Goal: Navigation & Orientation: Find specific page/section

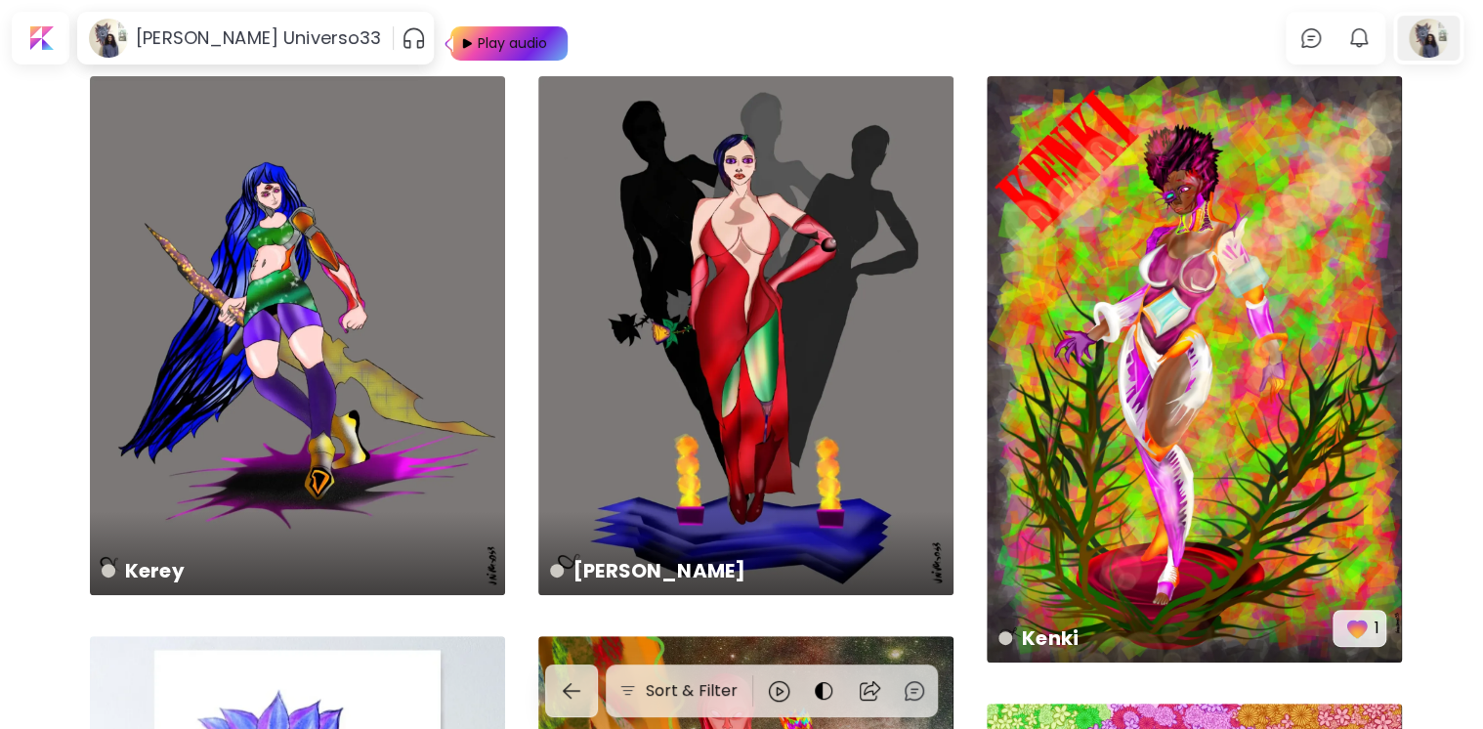
click at [1429, 29] on div at bounding box center [1428, 38] width 63 height 45
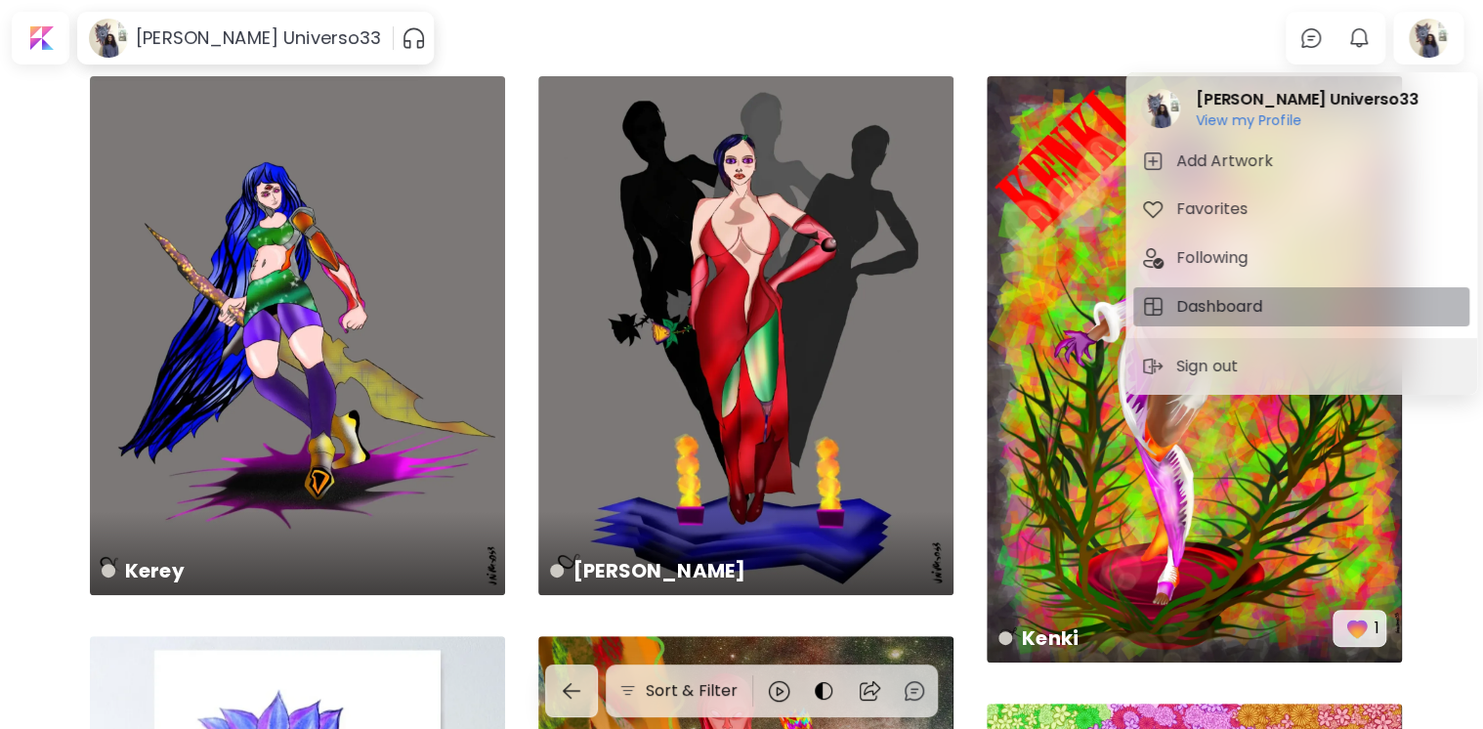
click at [1263, 298] on h5 "Dashboard" at bounding box center [1223, 306] width 92 height 23
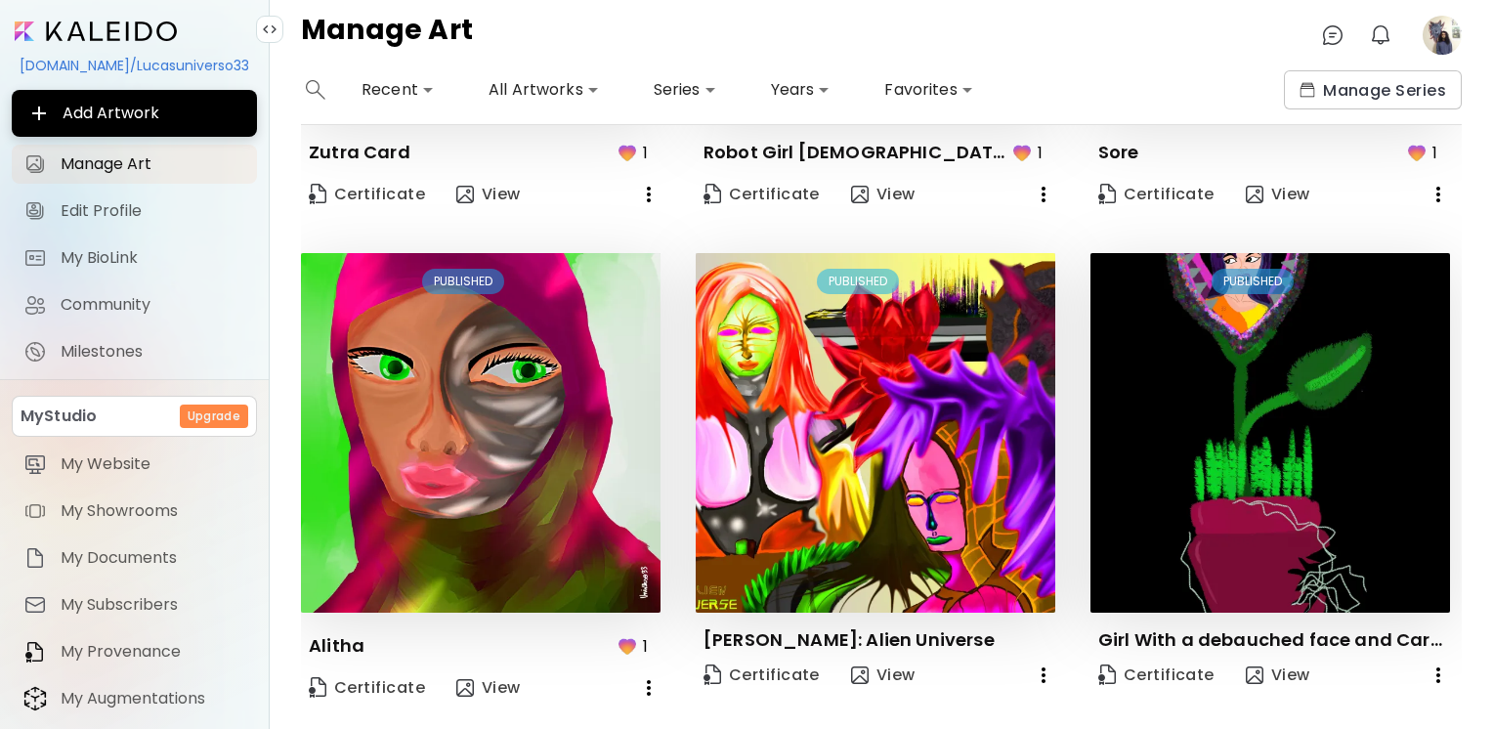
scroll to position [1435, 0]
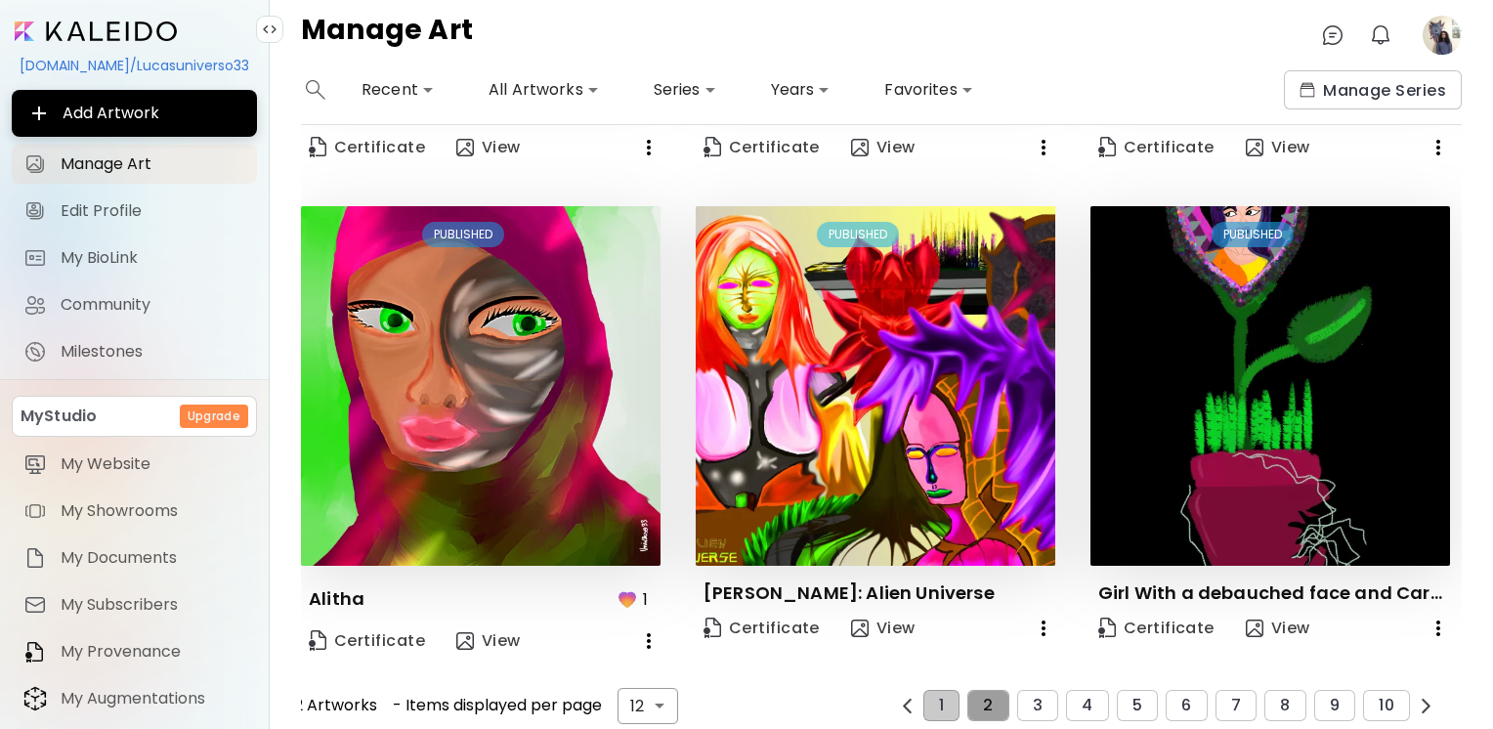
click at [990, 690] on button "2" at bounding box center [987, 705] width 41 height 31
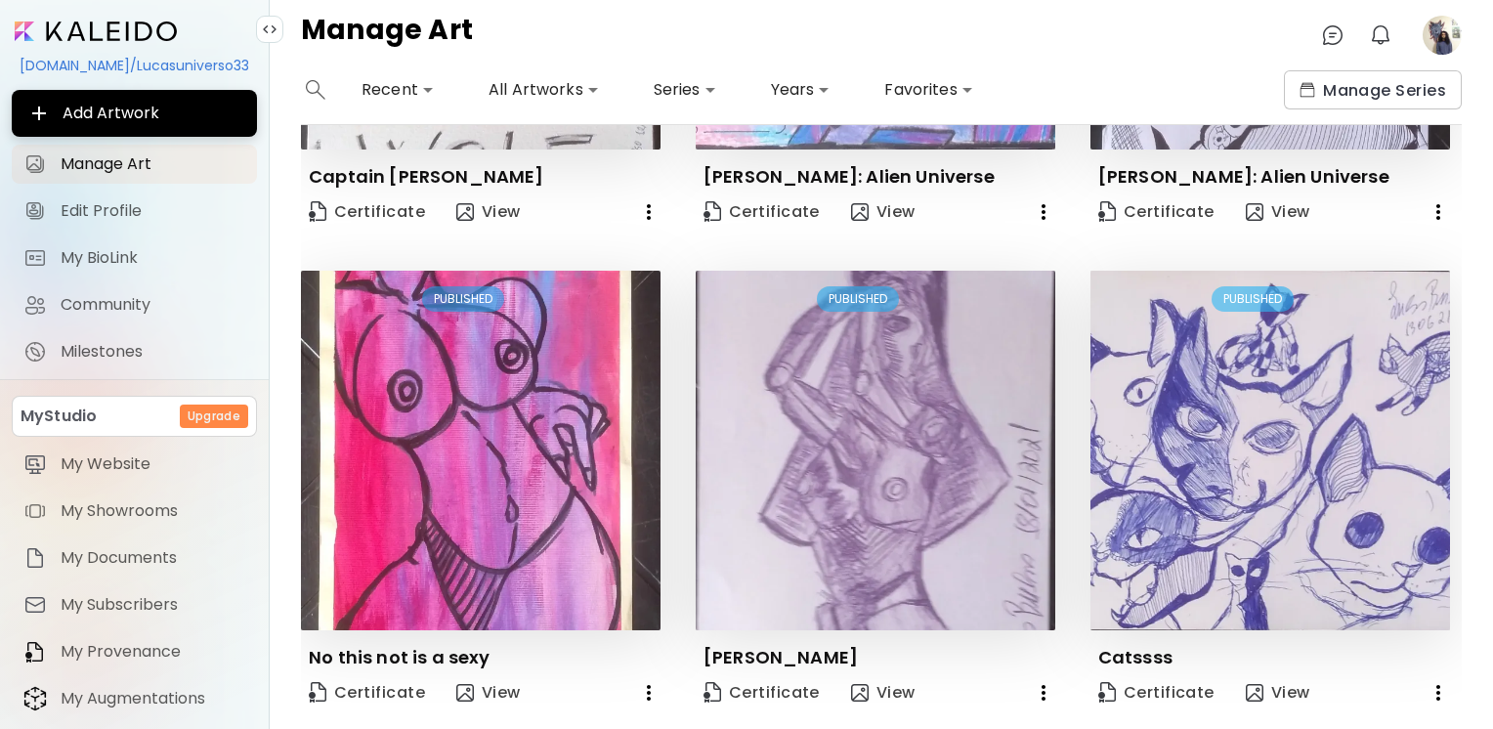
scroll to position [1411, 0]
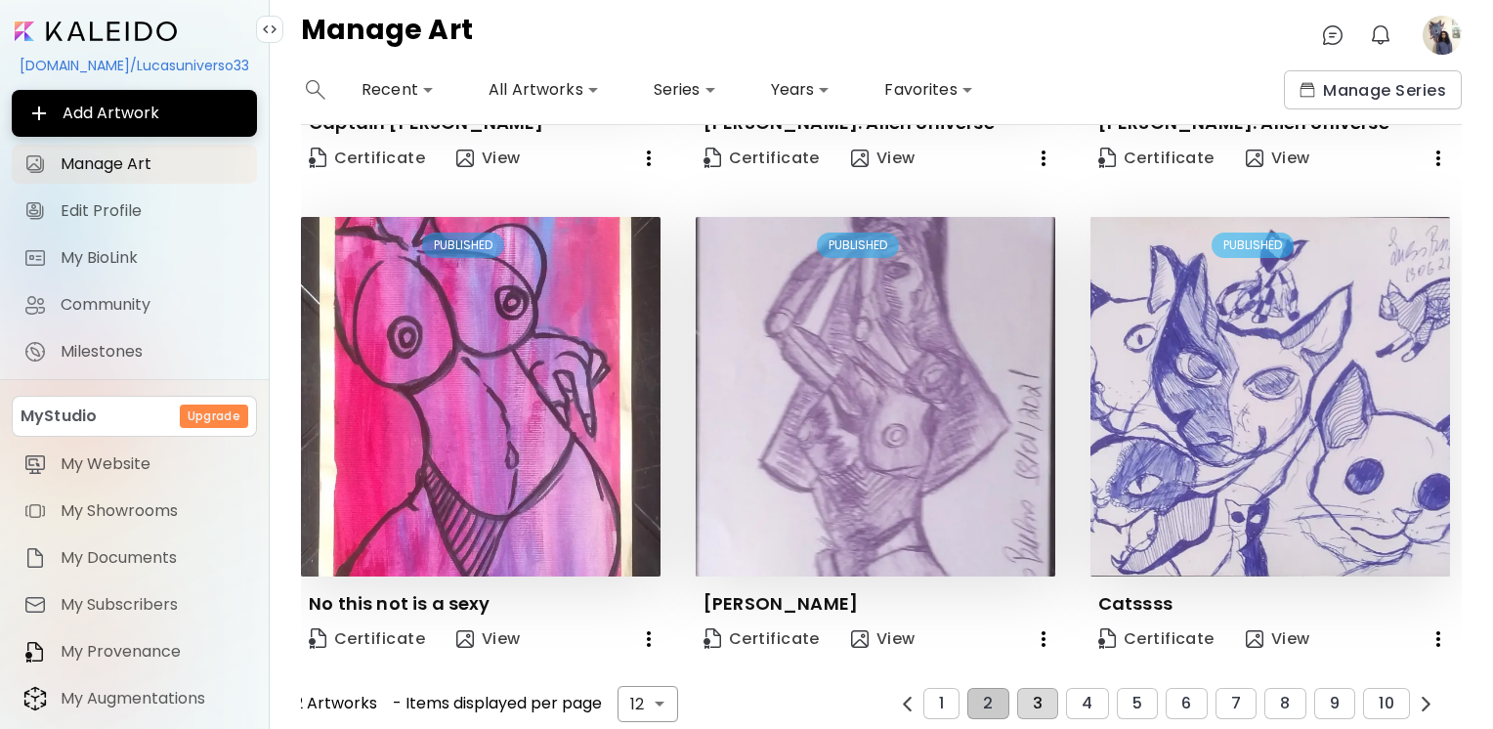
click at [1033, 695] on span "3" at bounding box center [1038, 704] width 10 height 18
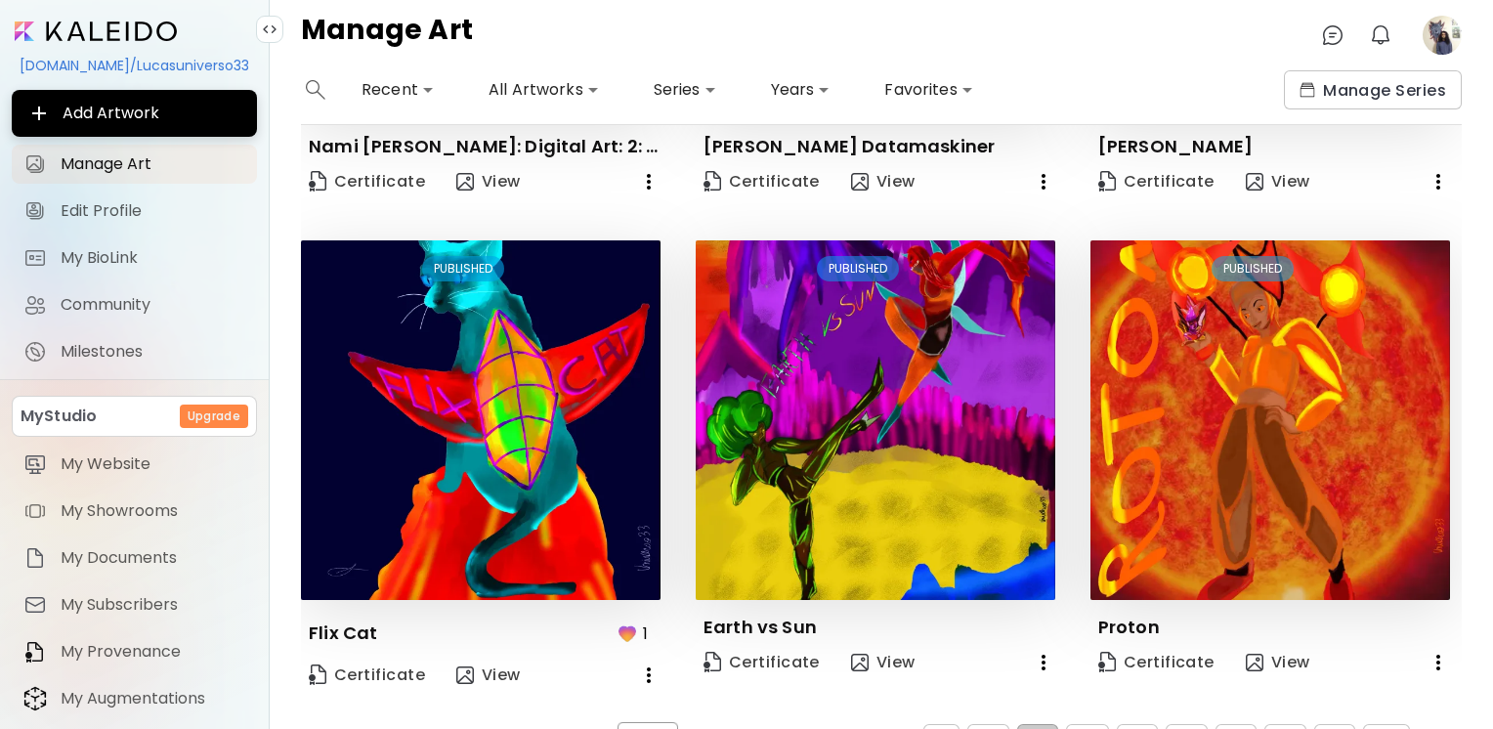
scroll to position [1399, 0]
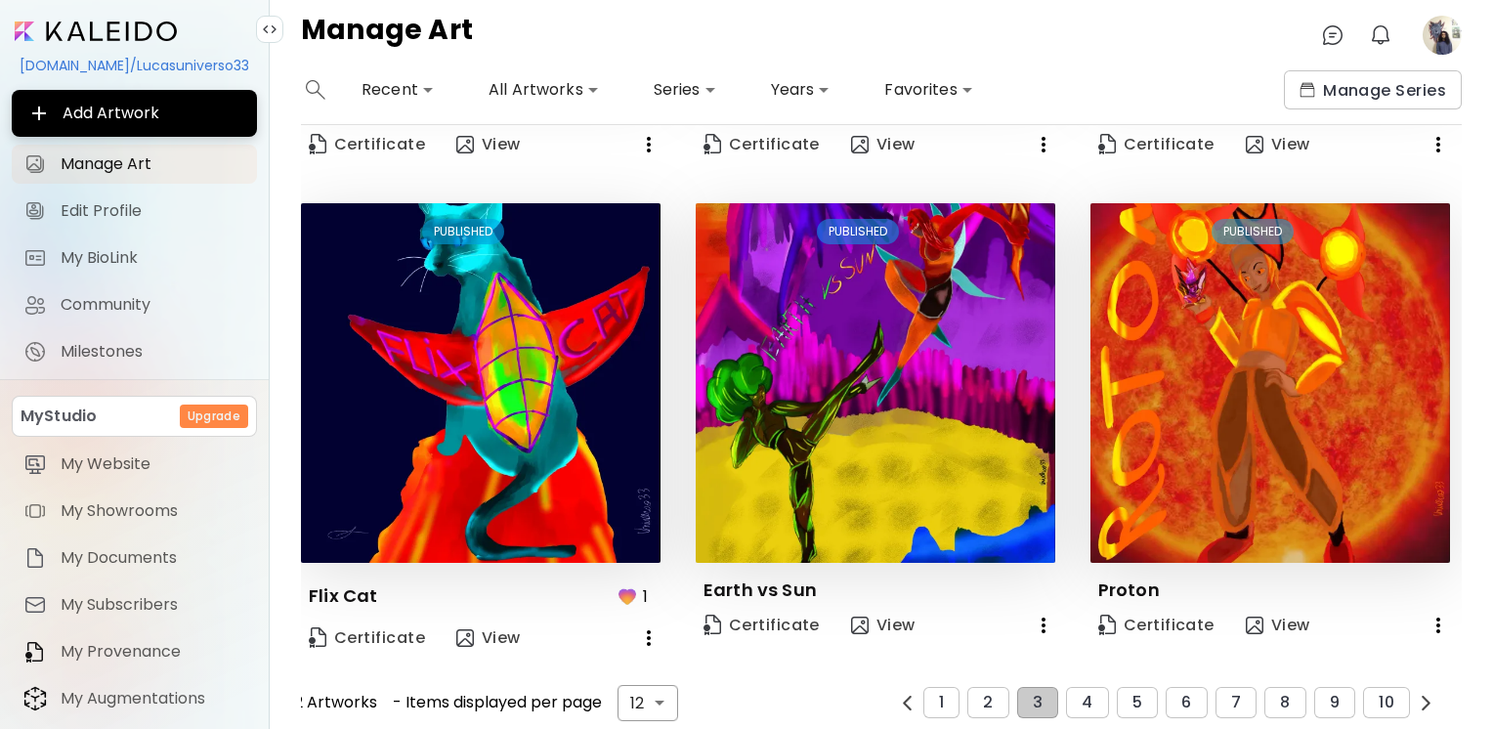
click at [1091, 705] on div "12 Artworks - Items displayed per page 12 ** ​ 1 2 3 4 5 6 7 8 9 10" at bounding box center [863, 703] width 1149 height 36
click at [1090, 695] on button "4" at bounding box center [1087, 702] width 42 height 31
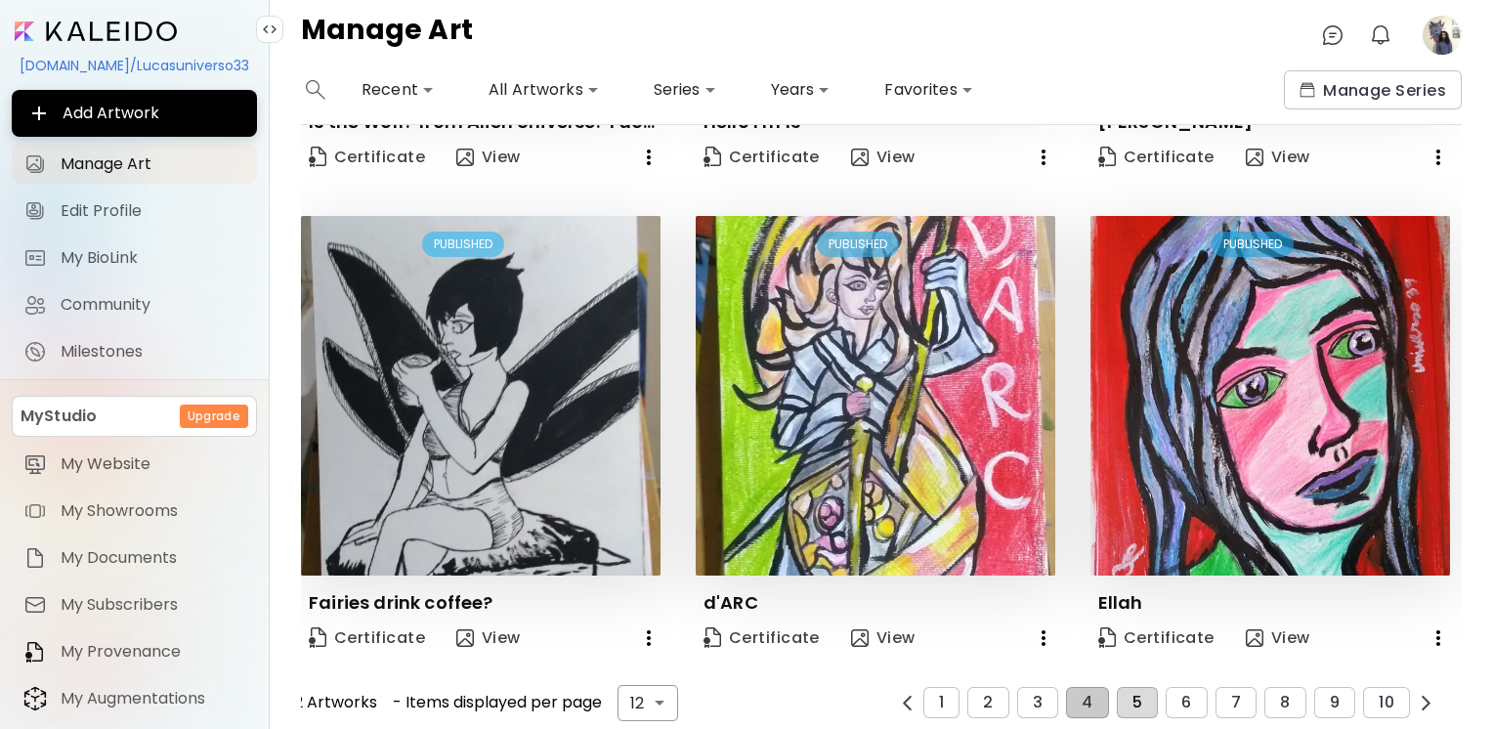
click at [1121, 687] on button "5" at bounding box center [1137, 702] width 41 height 31
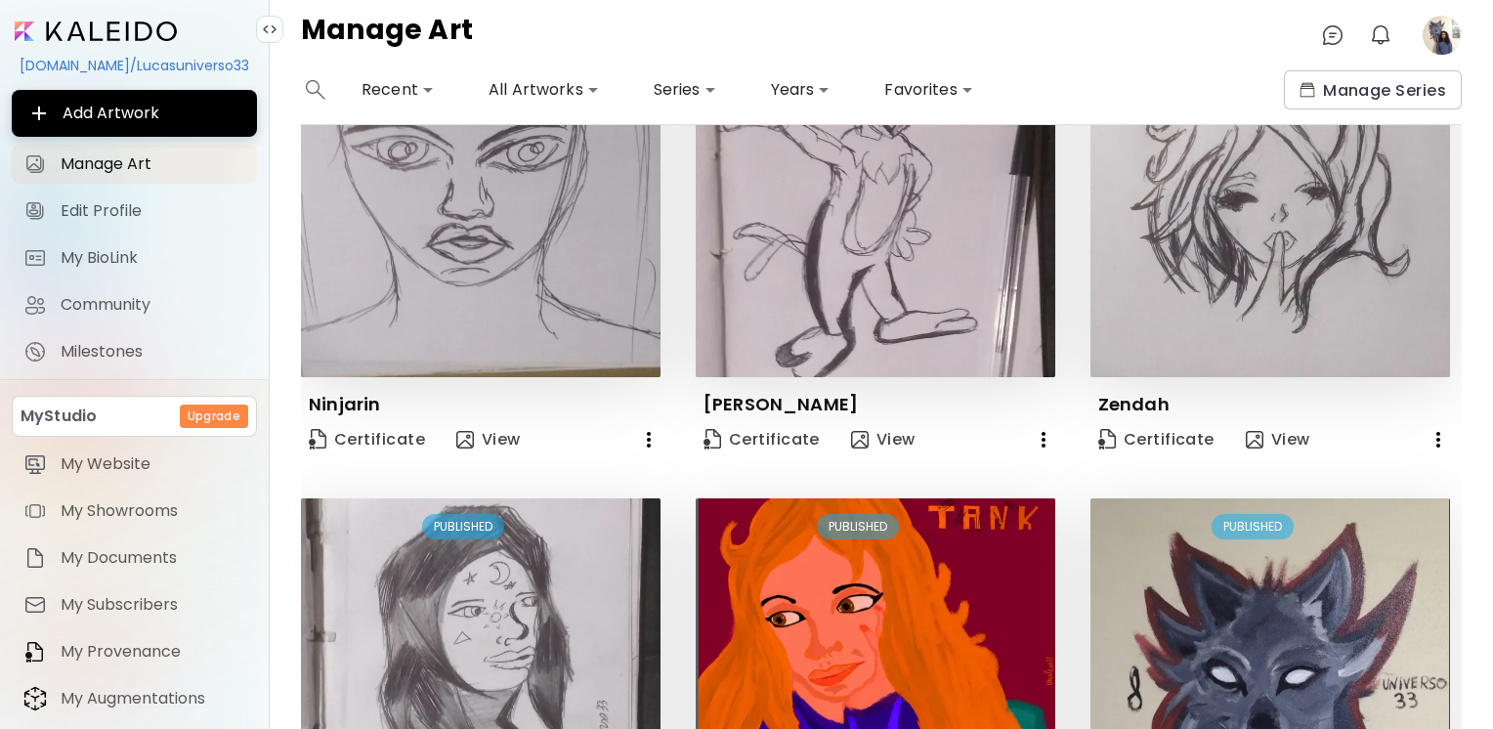
scroll to position [1388, 0]
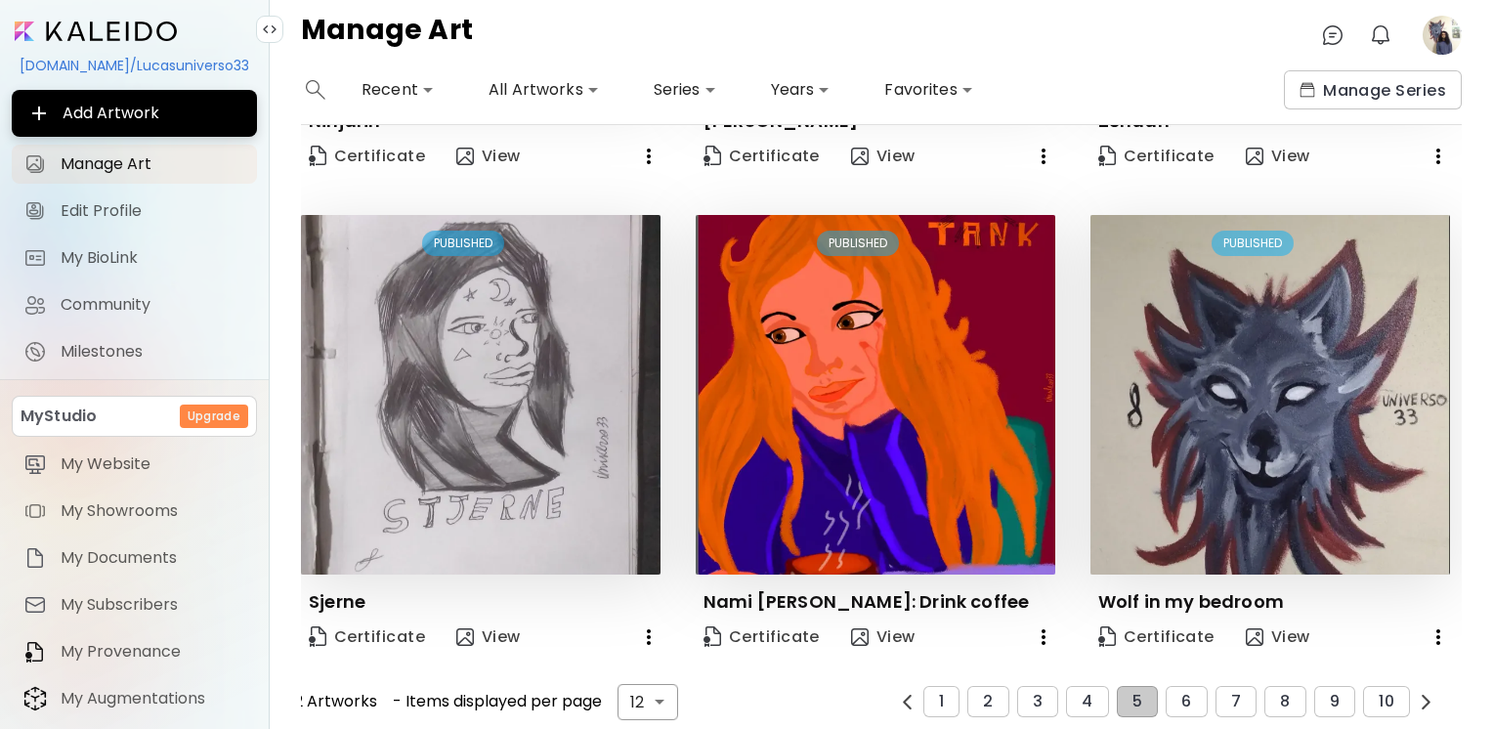
click at [1172, 705] on div "12 Artworks - Items displayed per page 12 ** ​ 1 2 3 4 5 6 7 8 9 10" at bounding box center [863, 702] width 1149 height 36
click at [1181, 693] on span "6" at bounding box center [1186, 702] width 10 height 18
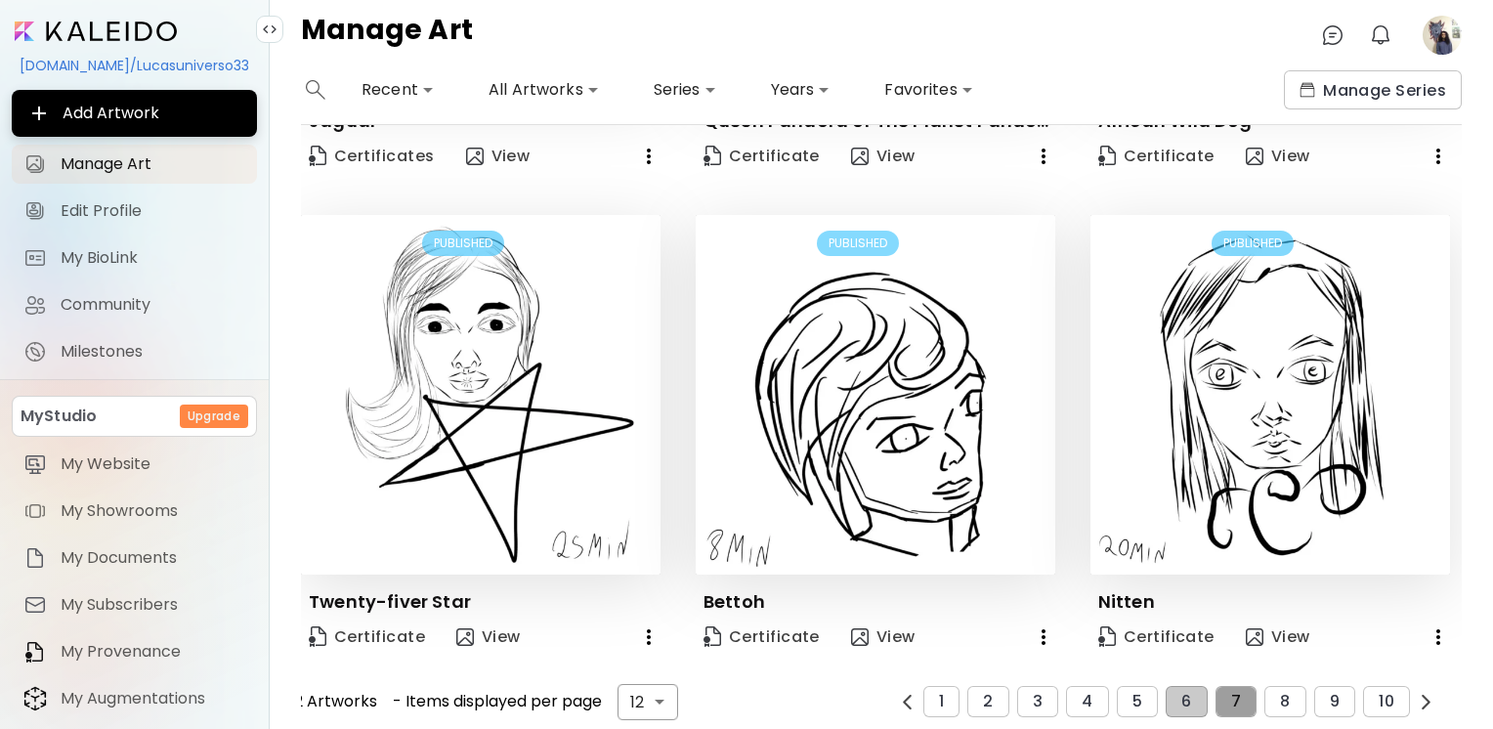
click at [1220, 703] on button "7" at bounding box center [1236, 701] width 41 height 31
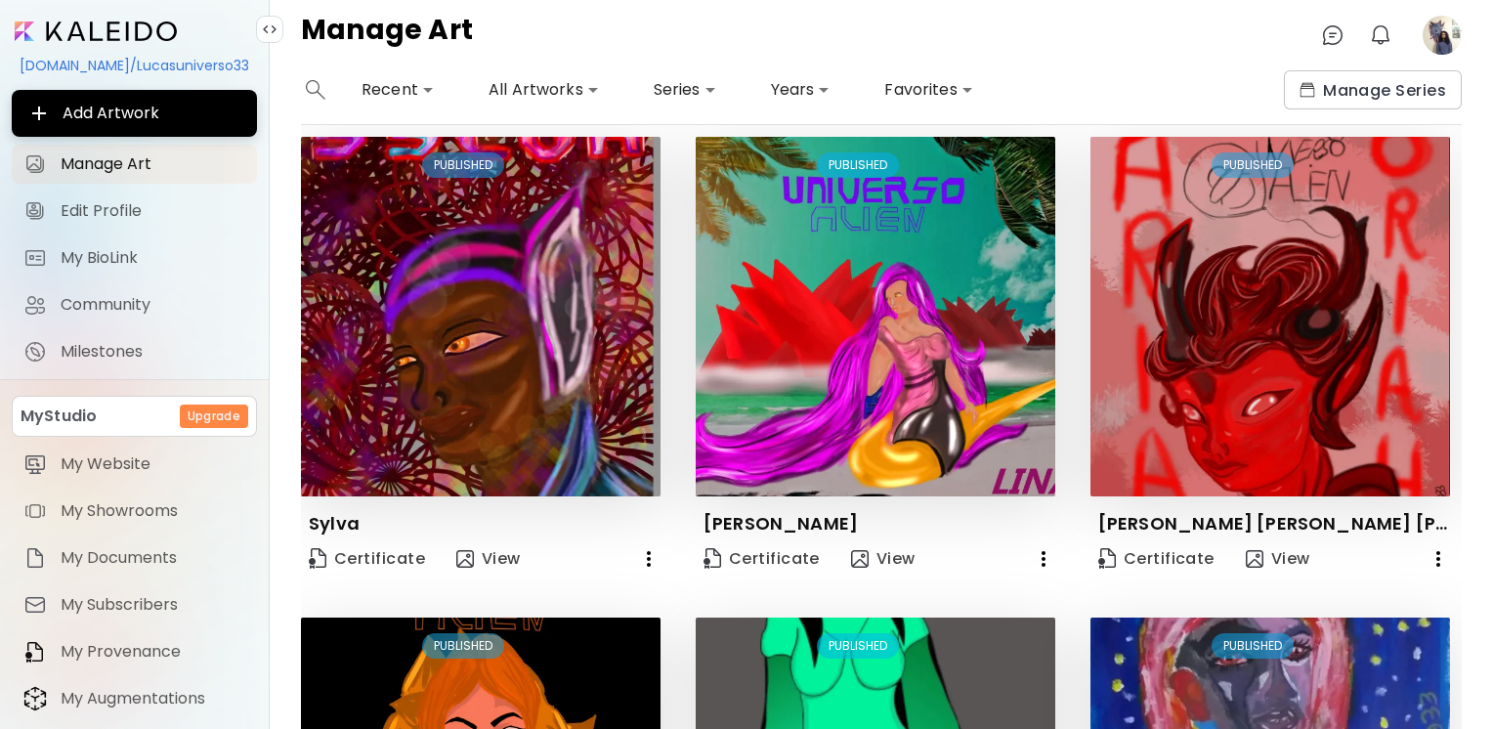
scroll to position [1399, 0]
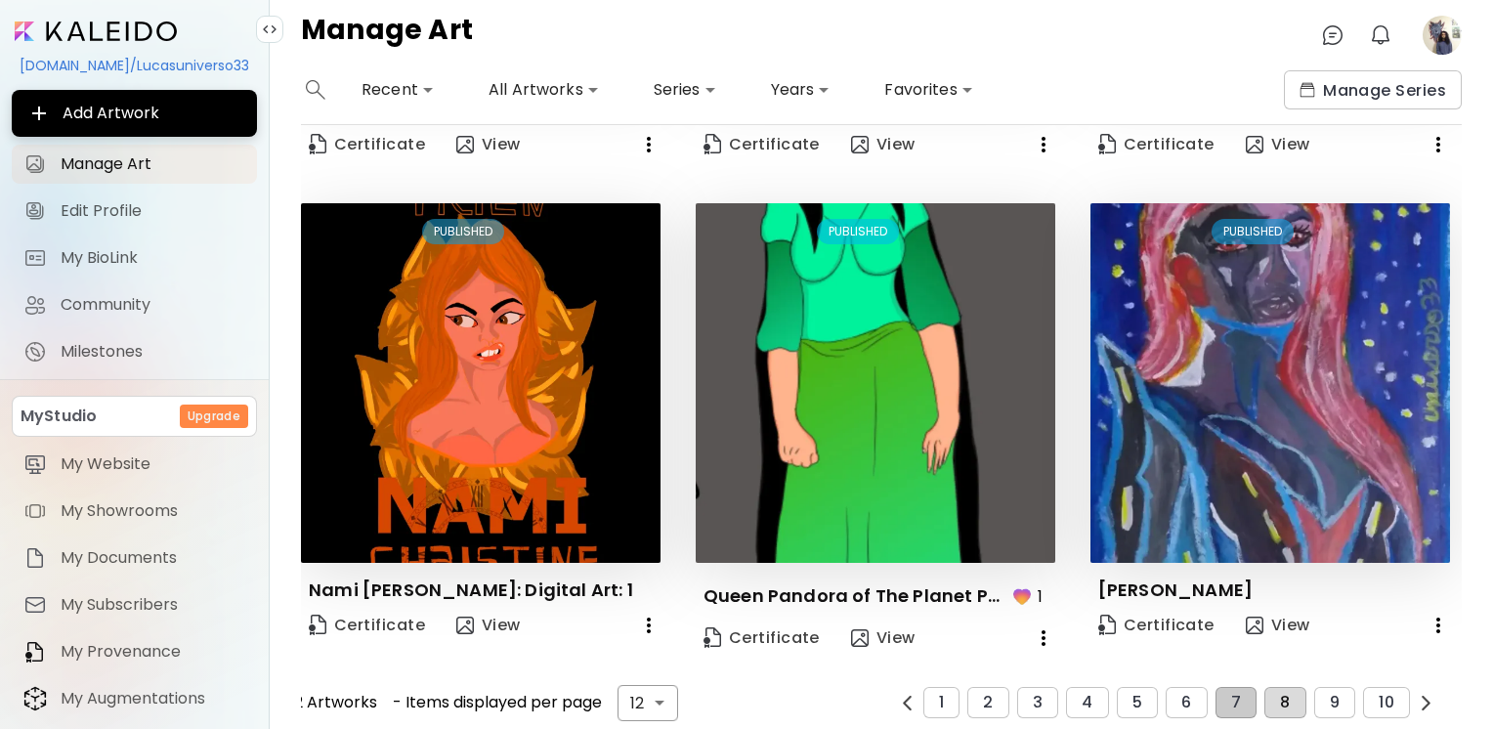
click at [1267, 695] on button "8" at bounding box center [1284, 702] width 41 height 31
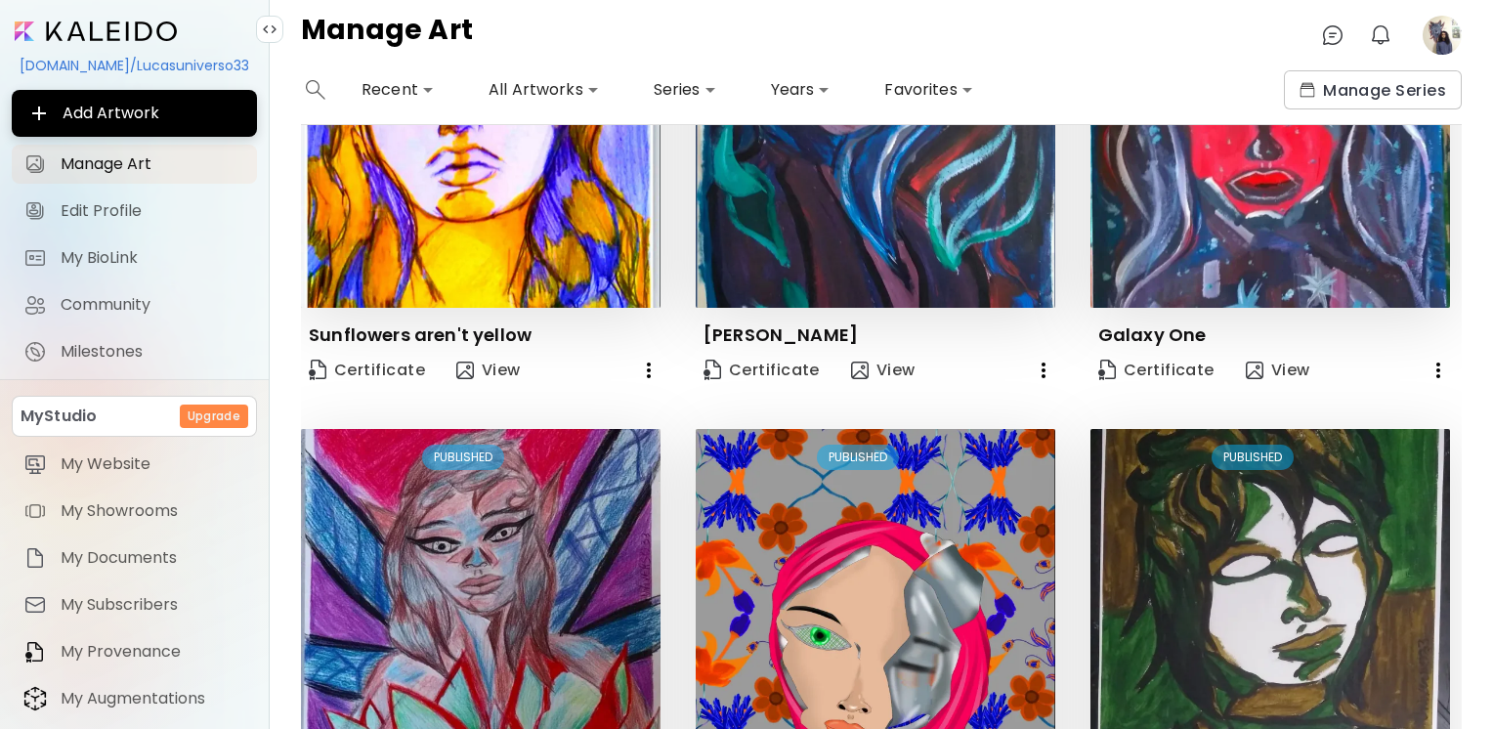
scroll to position [1423, 0]
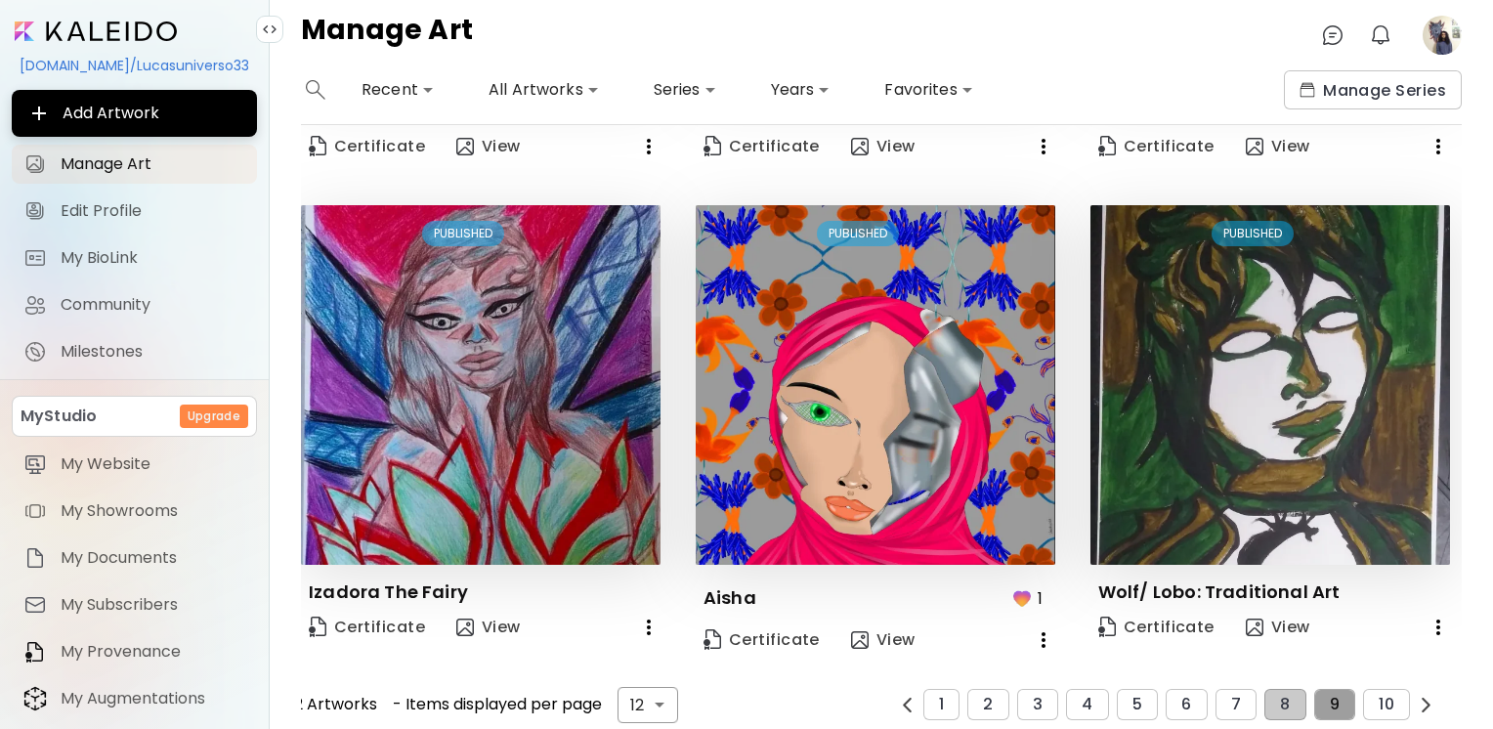
click at [1330, 696] on span "9" at bounding box center [1335, 705] width 10 height 18
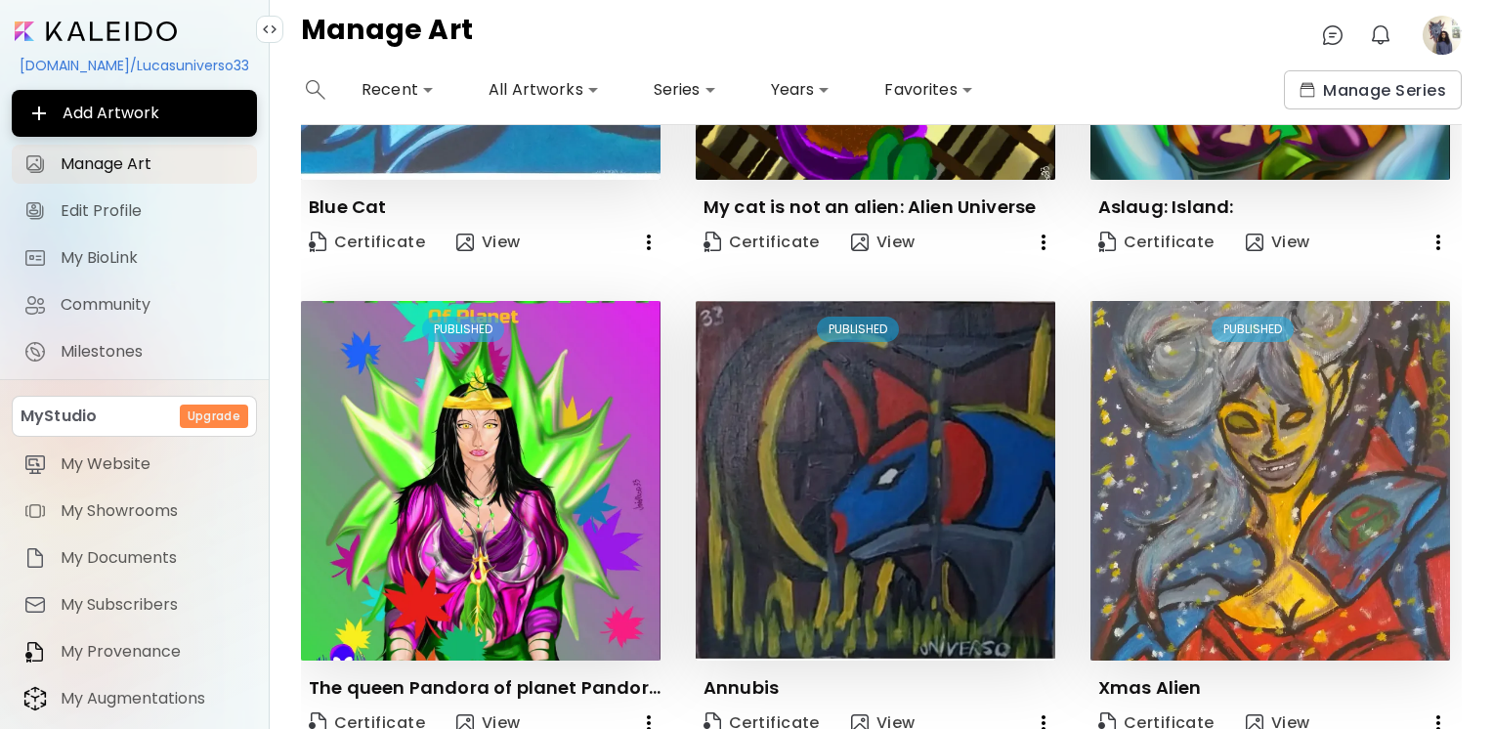
scroll to position [1388, 0]
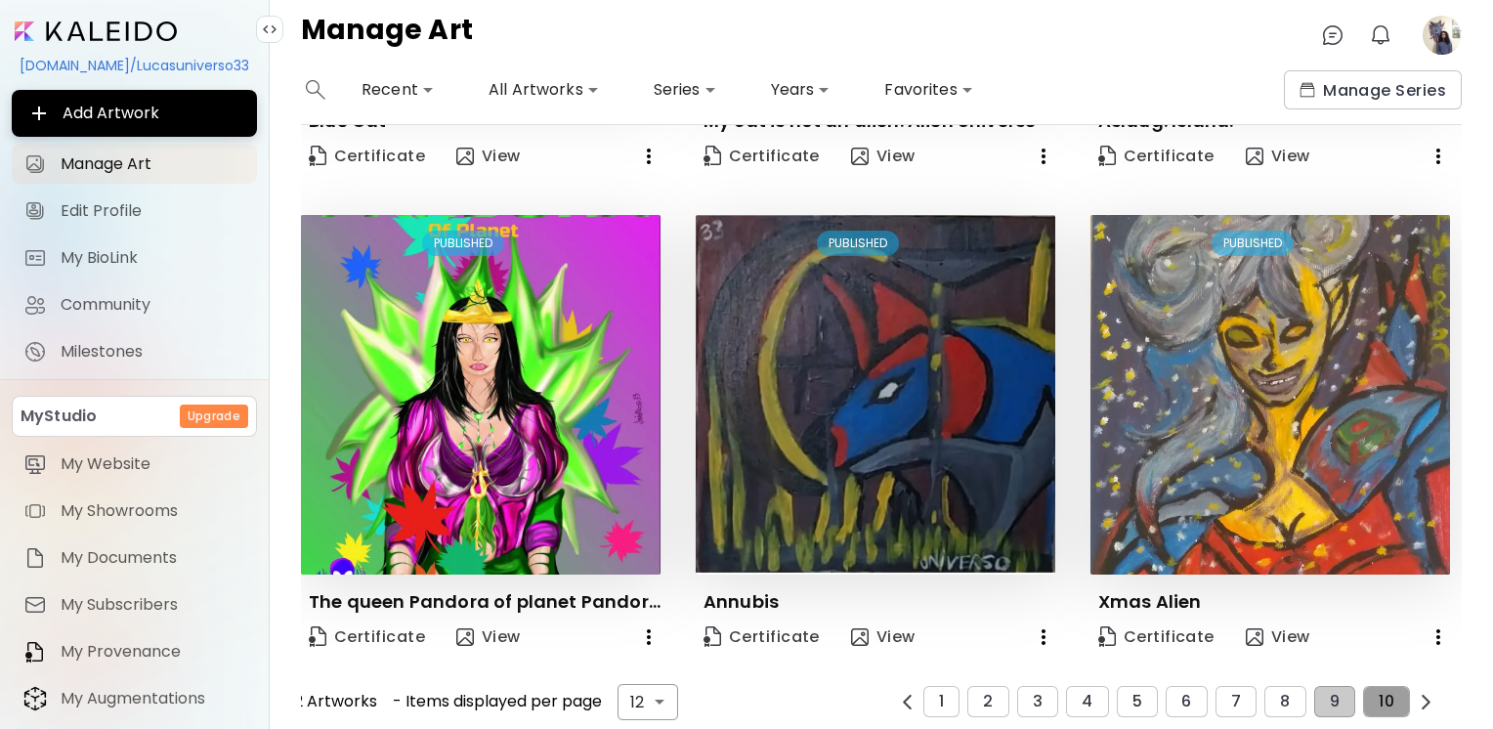
click at [1391, 696] on button "10" at bounding box center [1386, 701] width 47 height 31
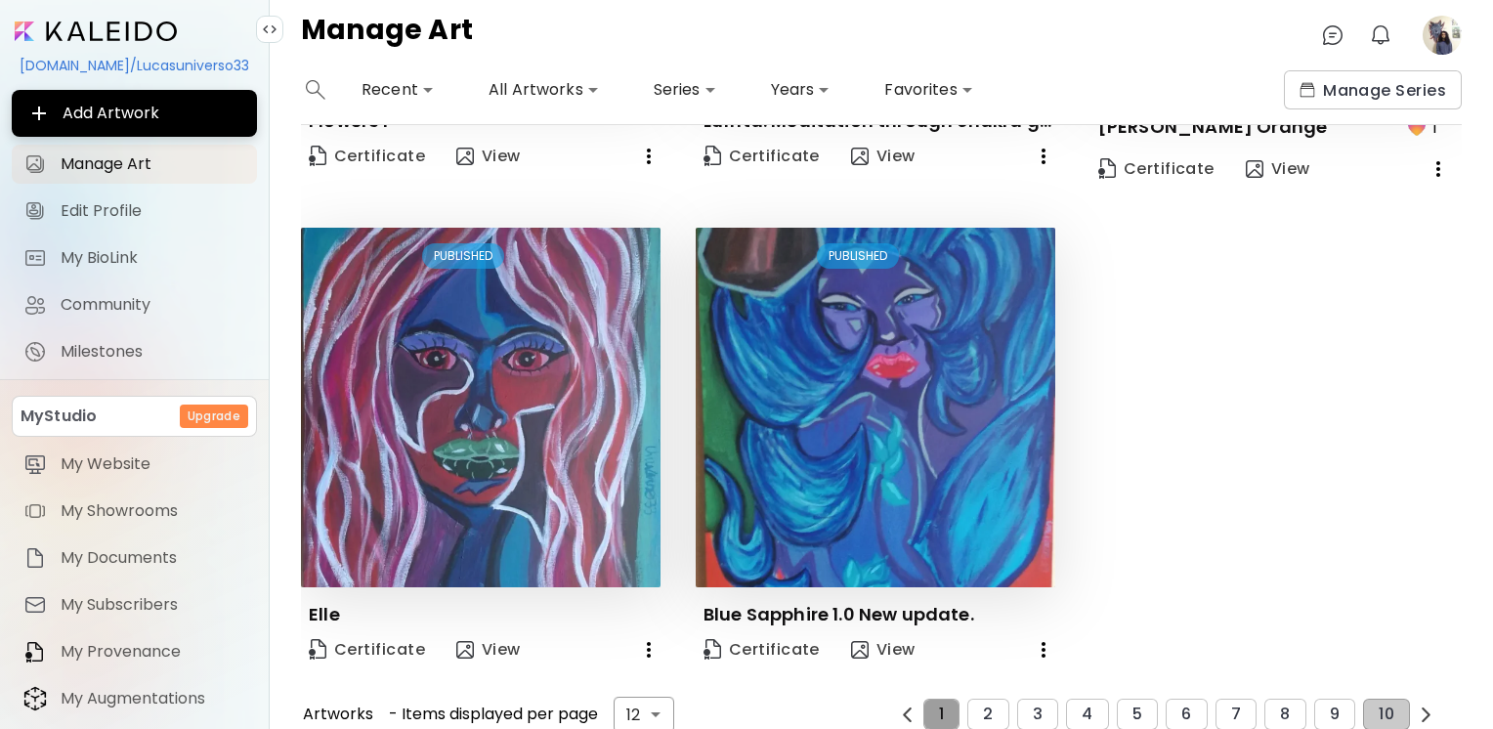
click at [943, 699] on button "1" at bounding box center [941, 714] width 36 height 31
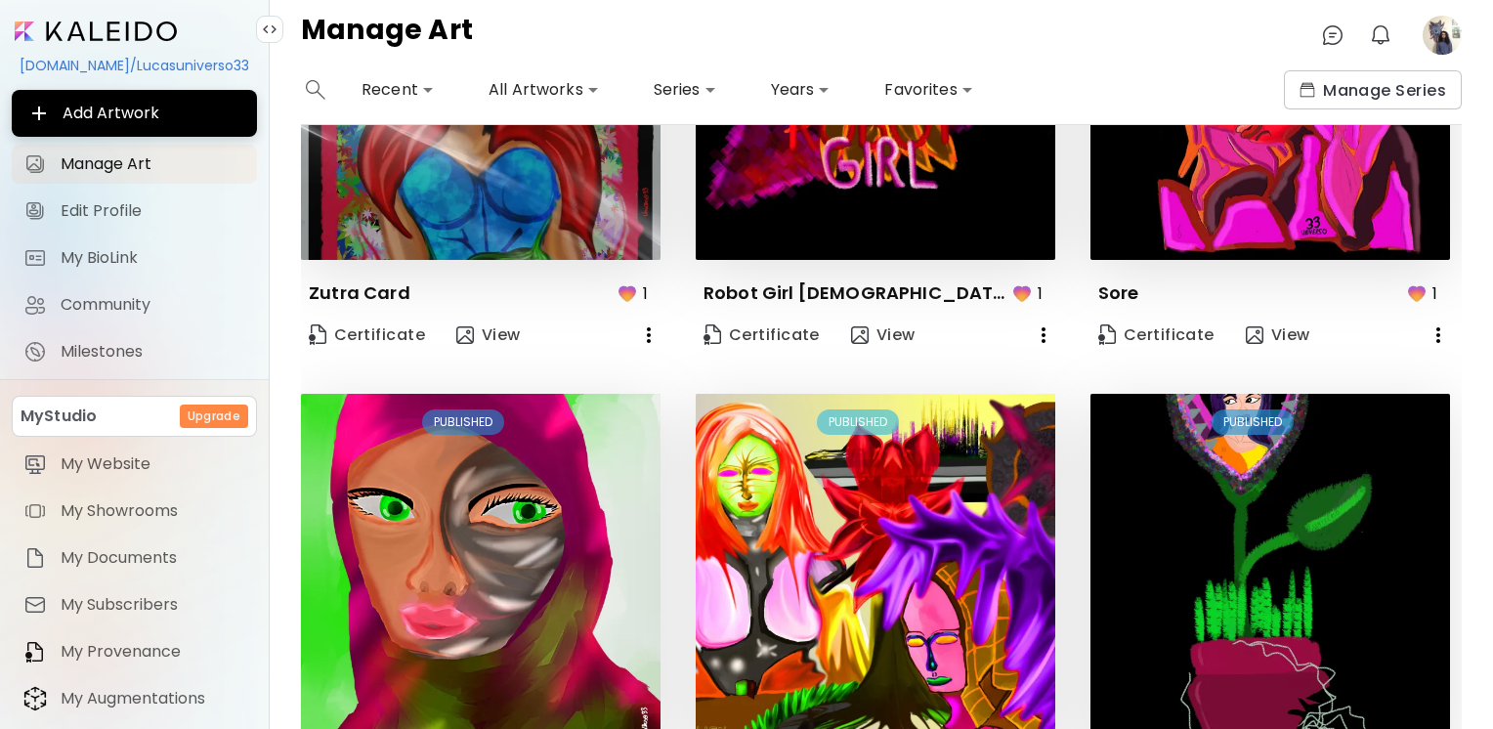
scroll to position [1435, 0]
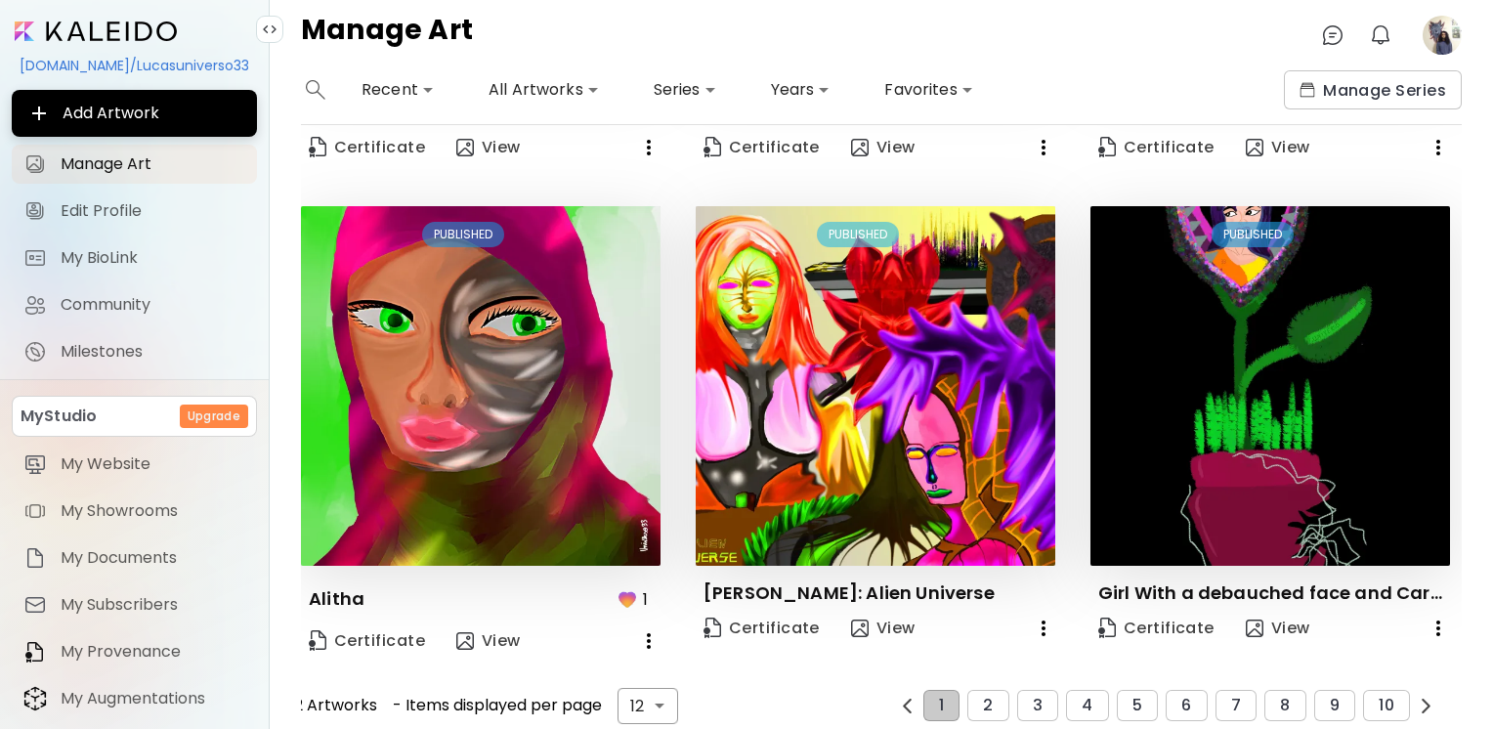
click at [1005, 690] on div "1 2 3 4 5 6 7 8 9 10" at bounding box center [1166, 705] width 543 height 31
click at [976, 690] on button "2" at bounding box center [987, 705] width 41 height 31
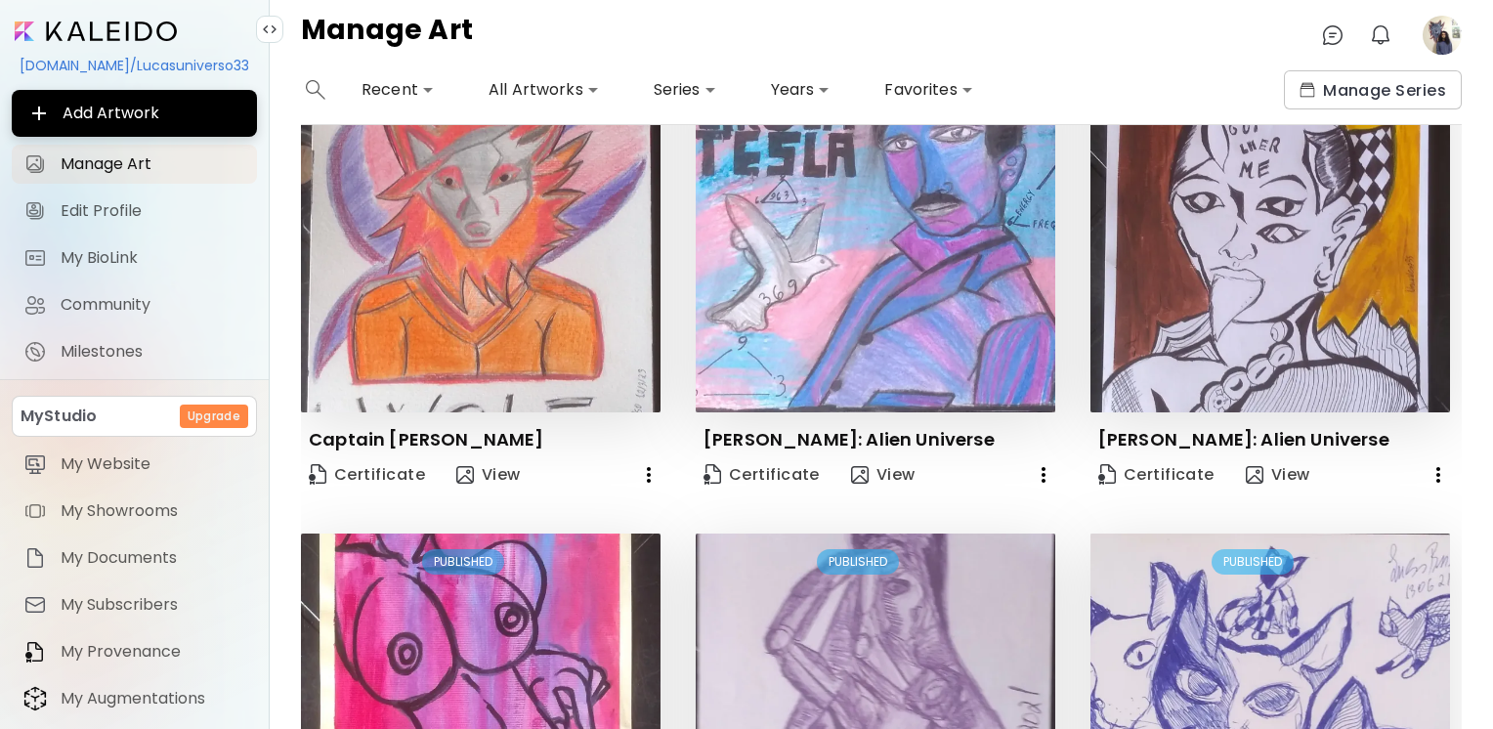
scroll to position [1411, 0]
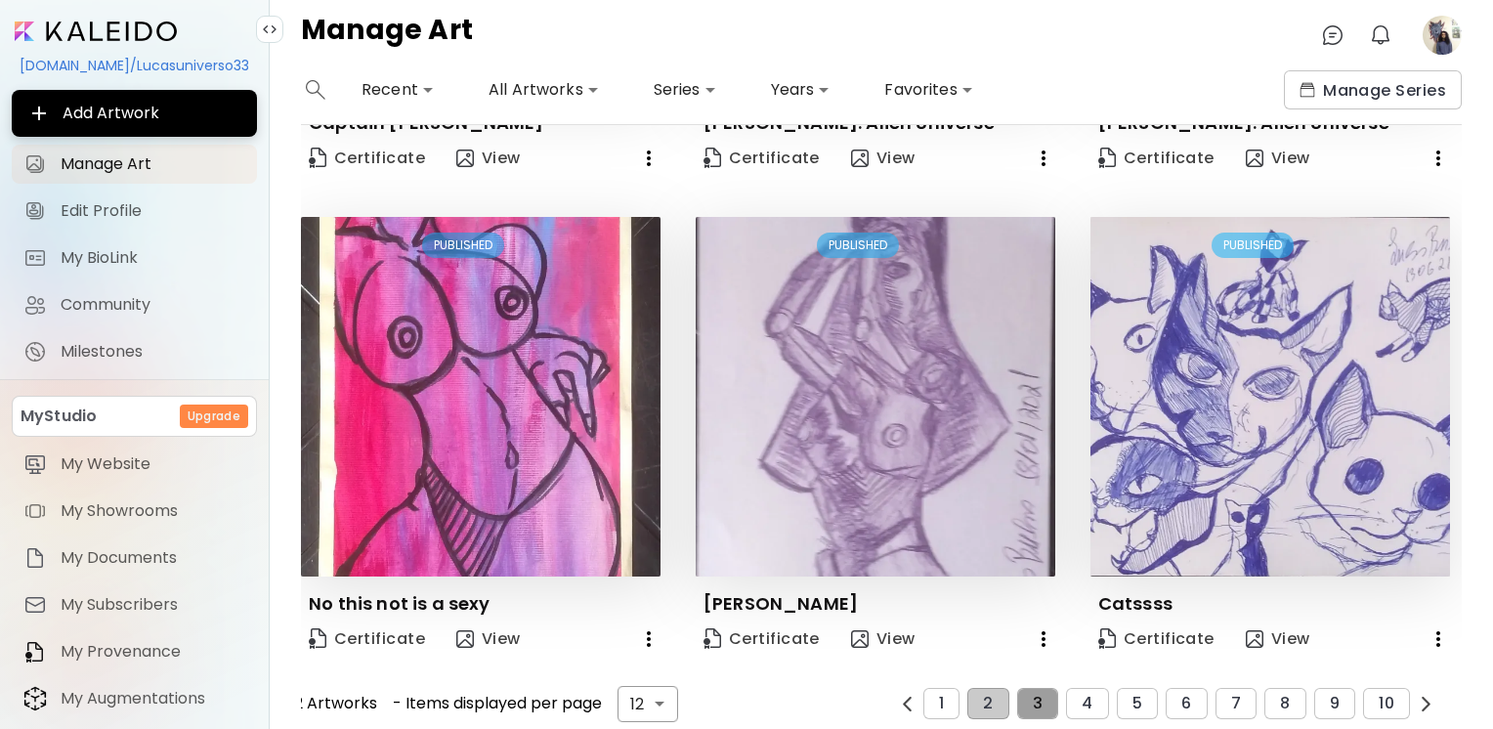
click at [1040, 702] on button "3" at bounding box center [1037, 703] width 41 height 31
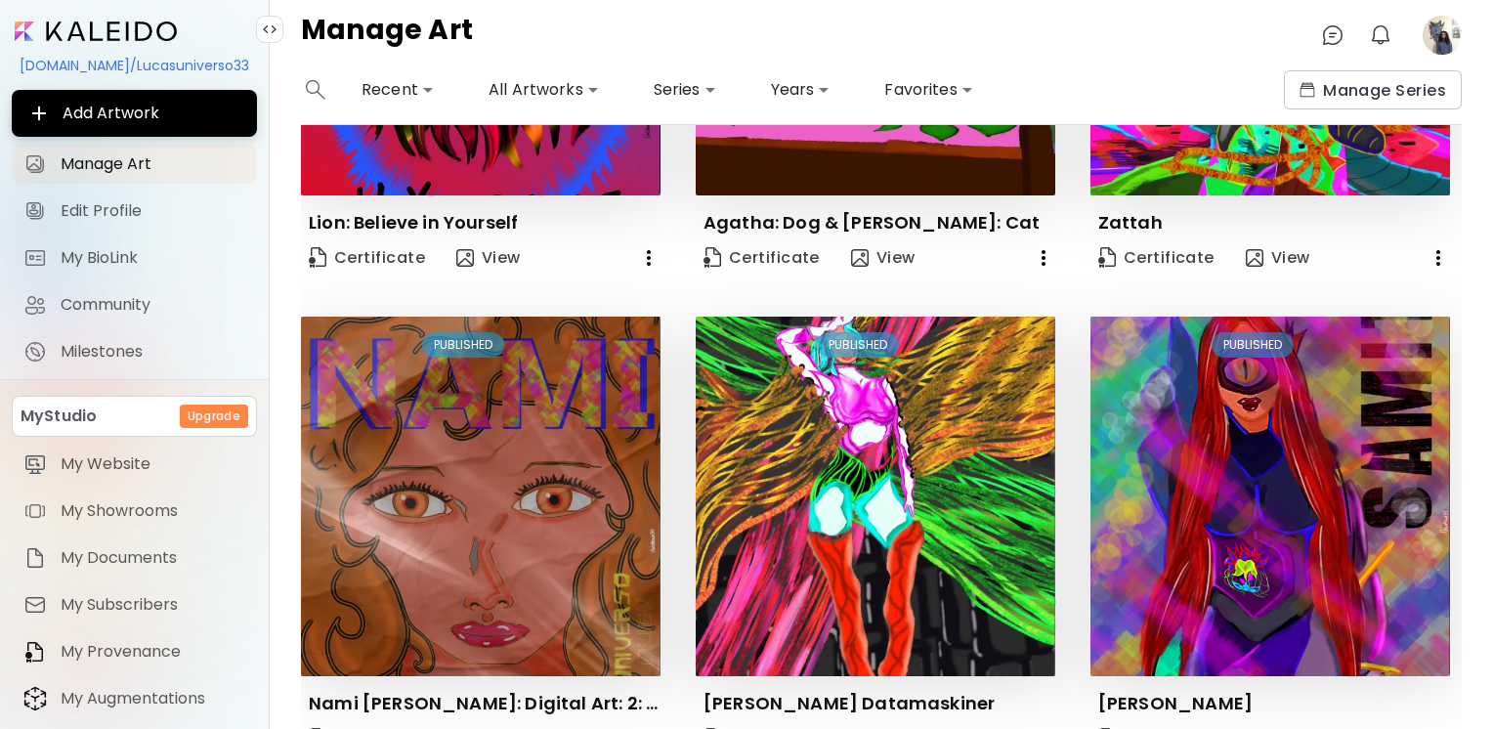
scroll to position [1399, 0]
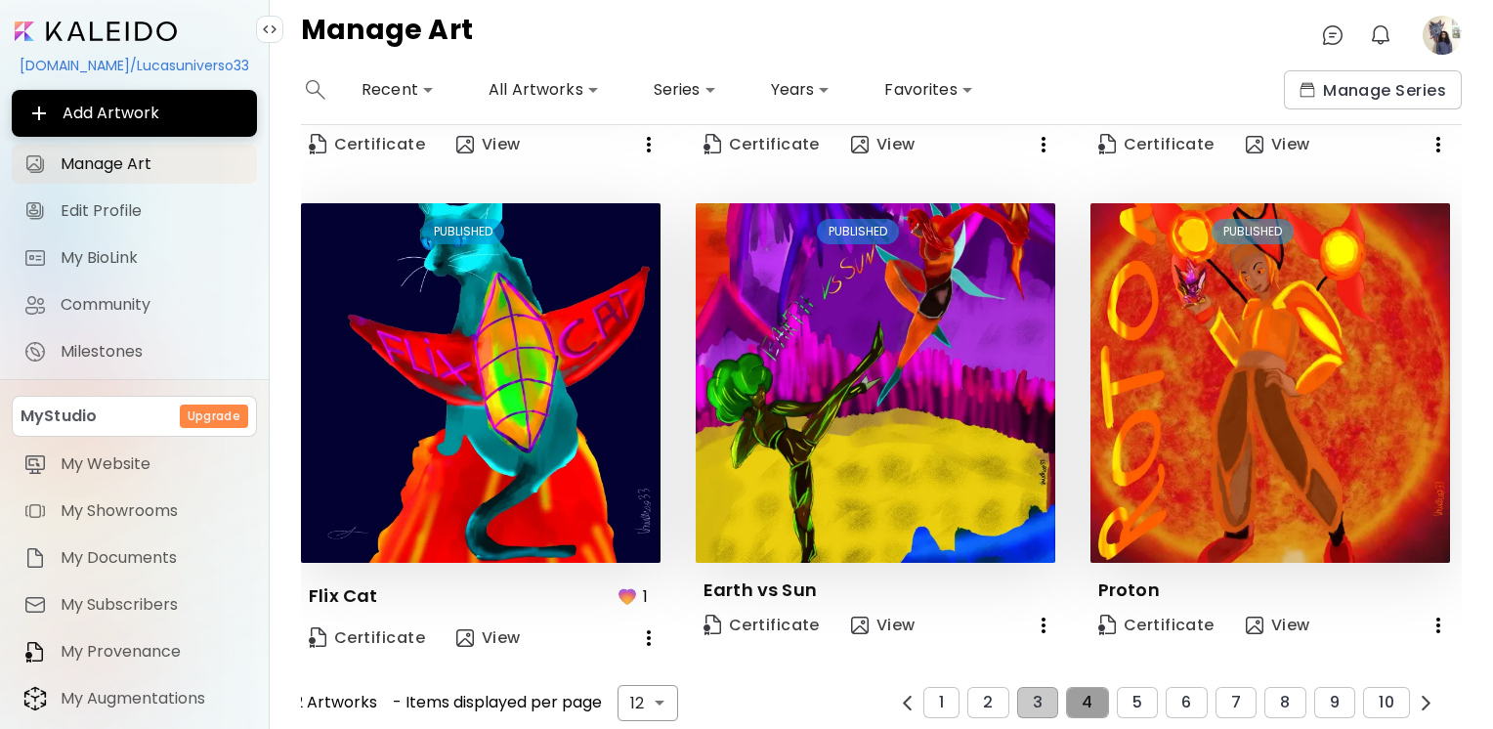
click at [1094, 687] on button "4" at bounding box center [1087, 702] width 42 height 31
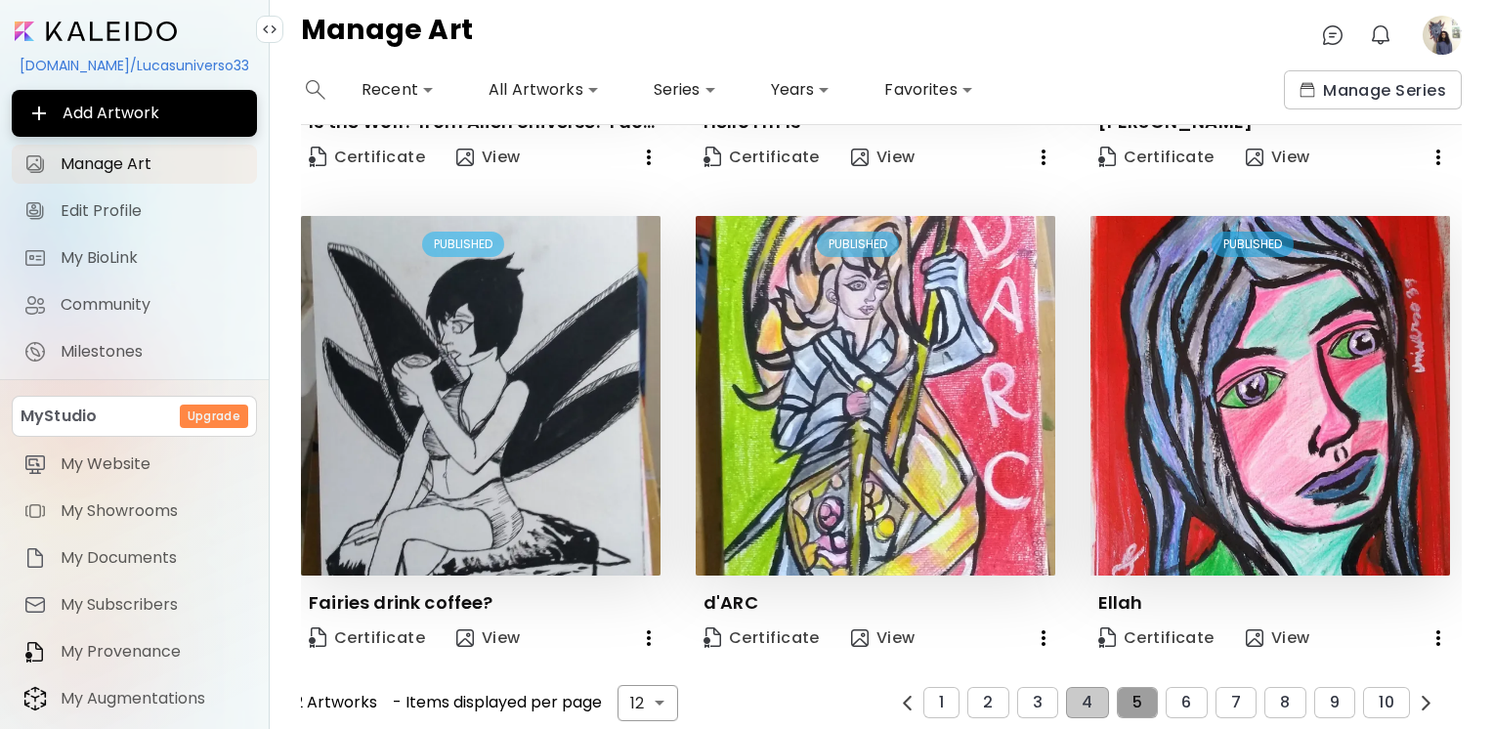
click at [1133, 694] on span "5" at bounding box center [1138, 703] width 10 height 18
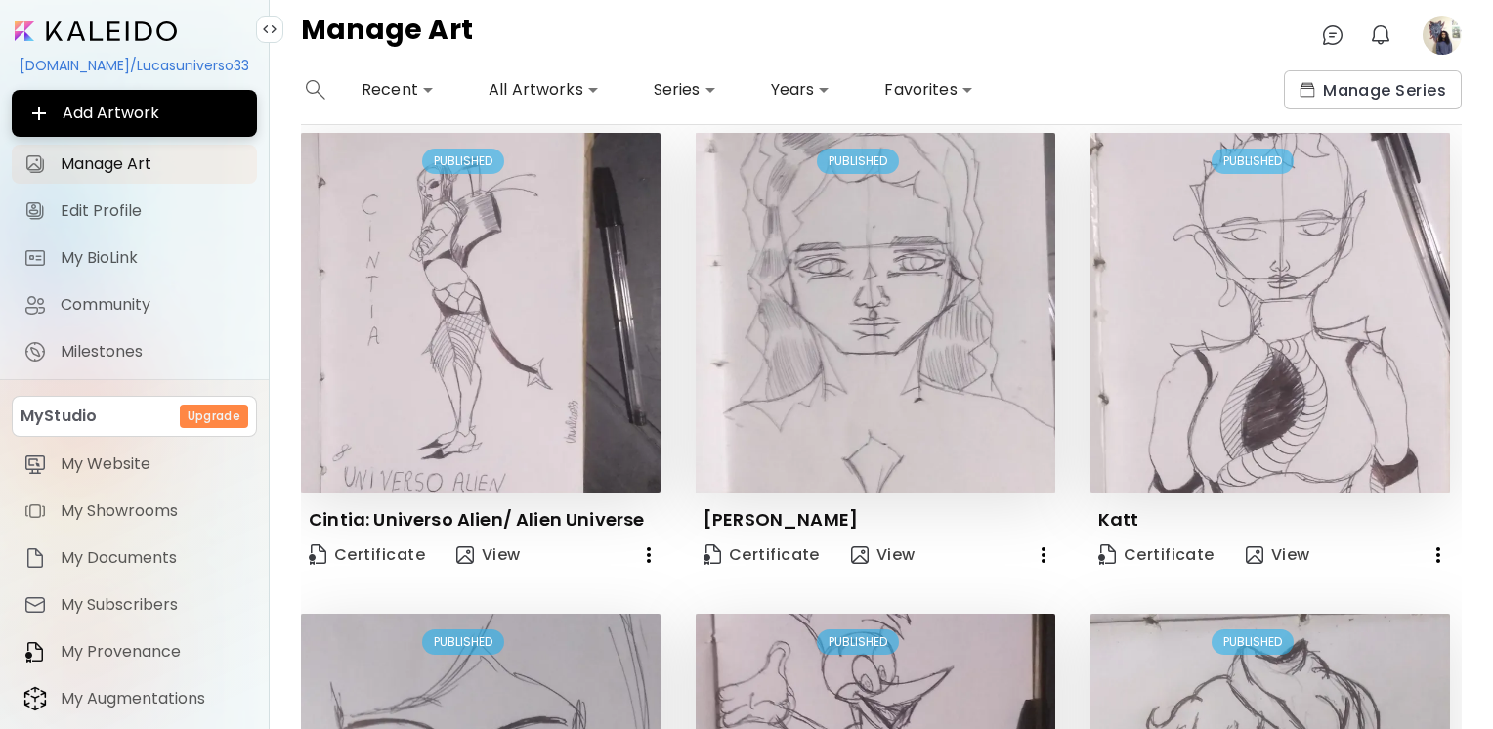
scroll to position [1388, 0]
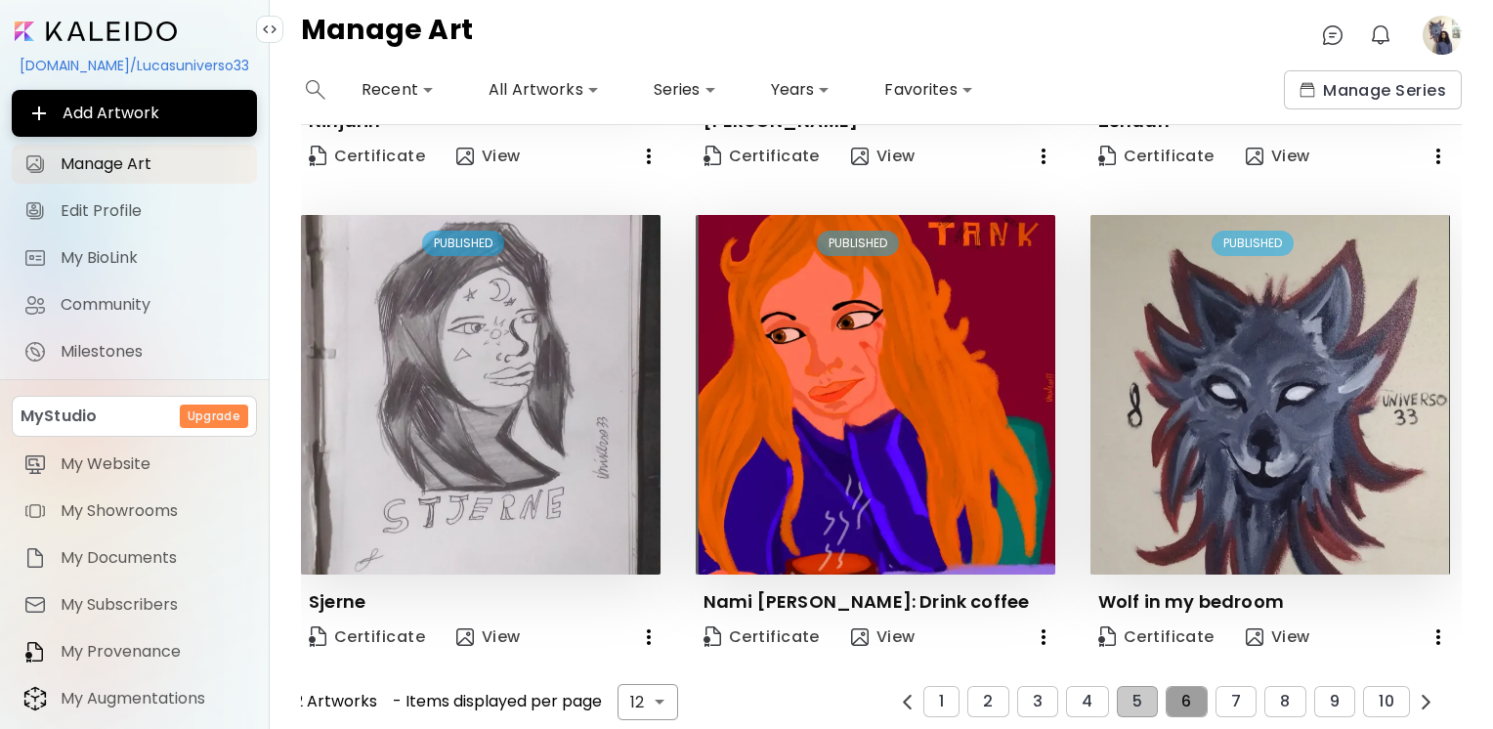
click at [1167, 692] on button "6" at bounding box center [1186, 701] width 41 height 31
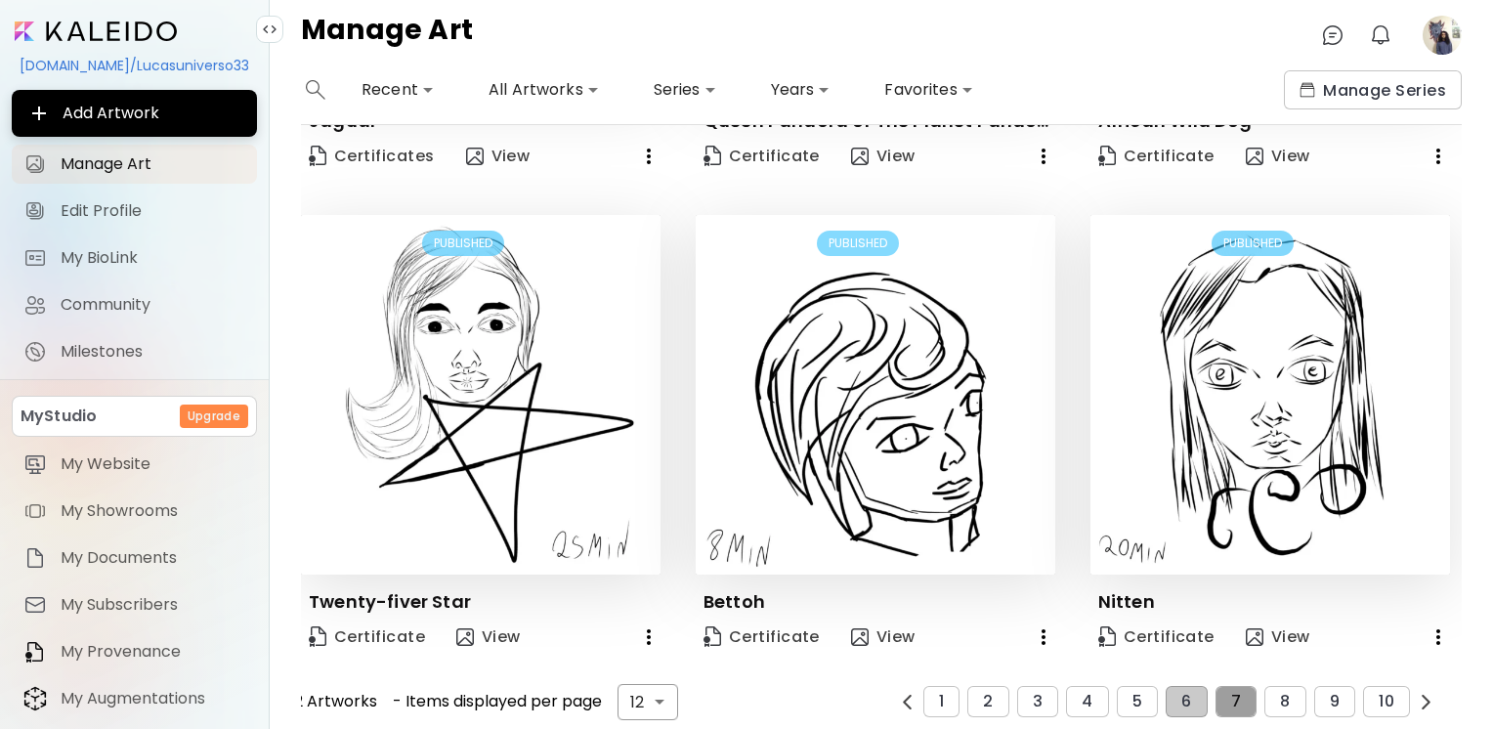
click at [1231, 693] on span "7" at bounding box center [1236, 702] width 10 height 18
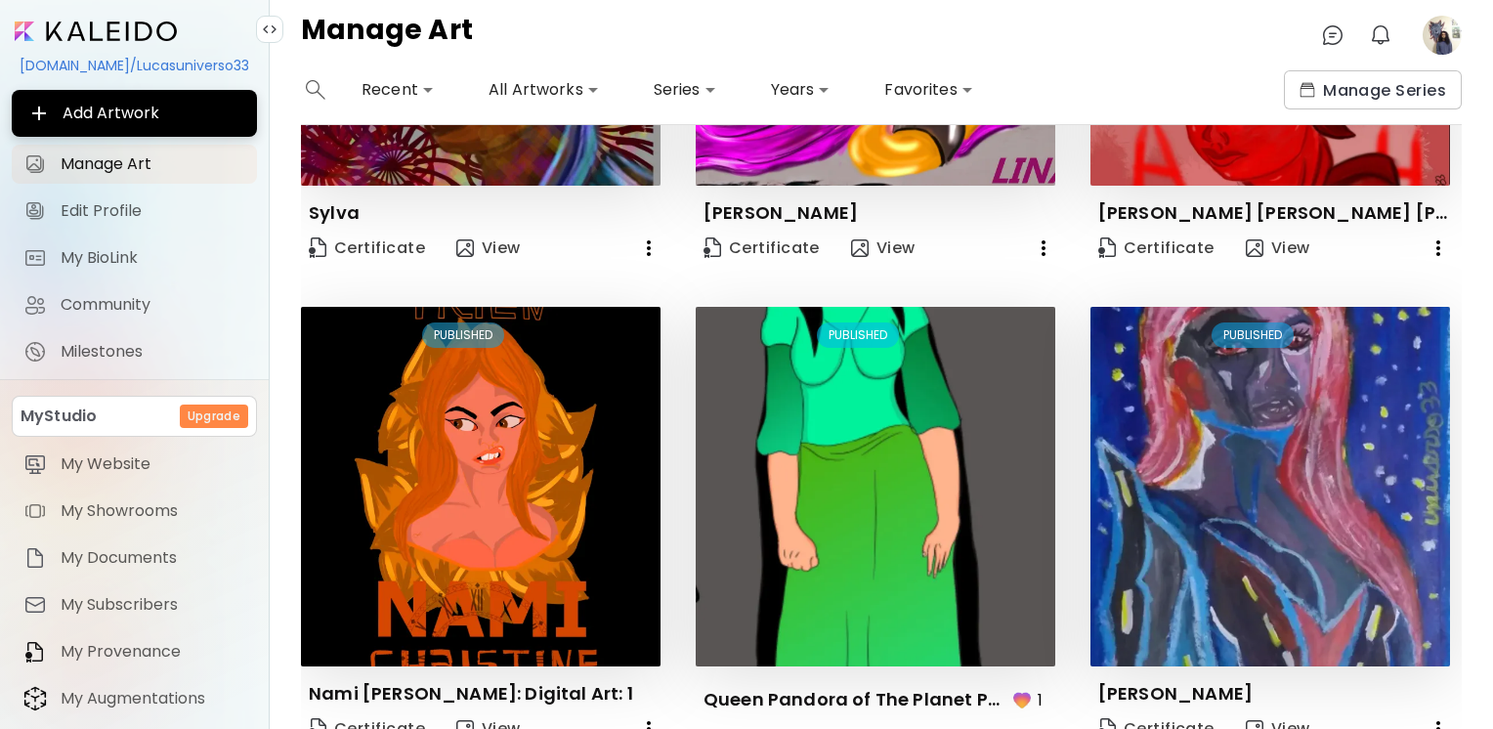
scroll to position [1399, 0]
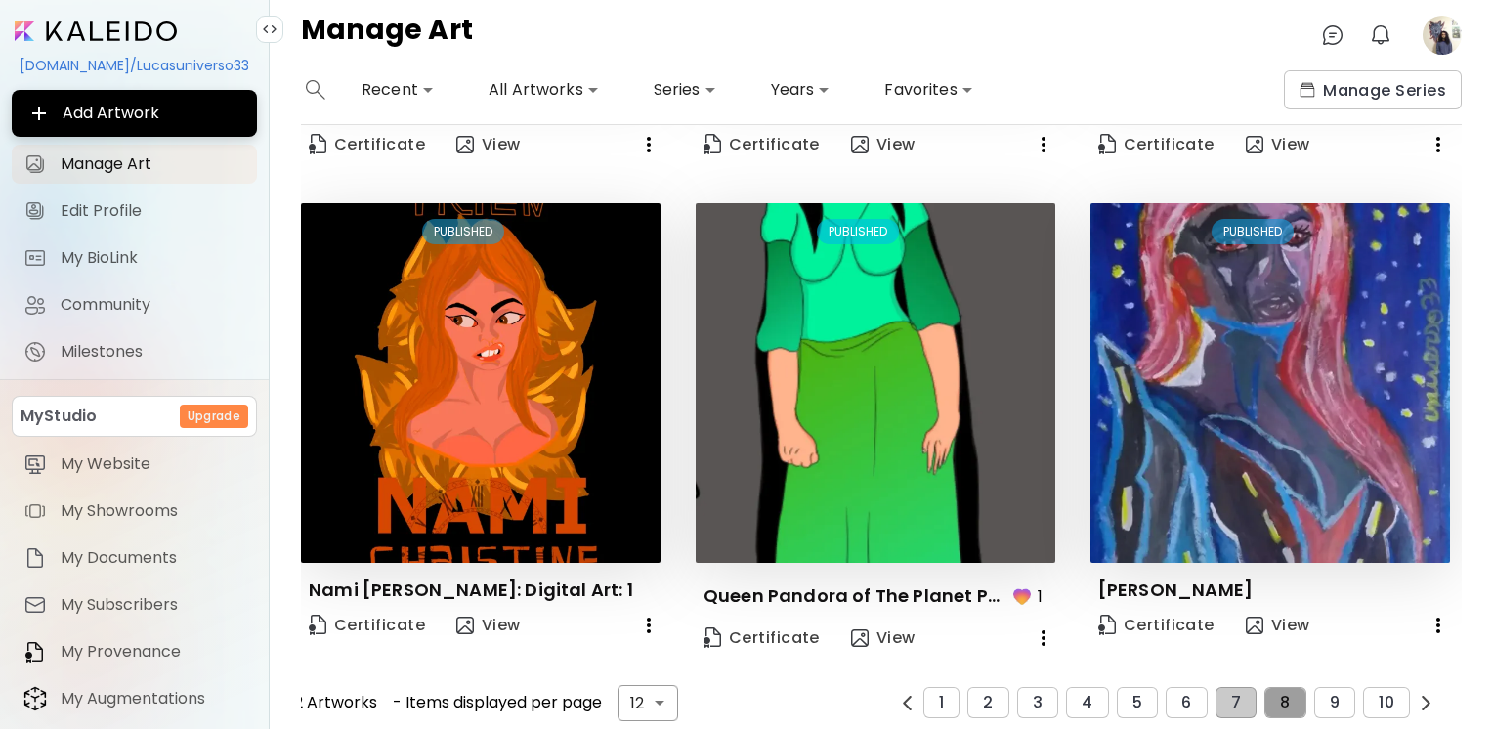
click at [1280, 694] on span "8" at bounding box center [1285, 703] width 10 height 18
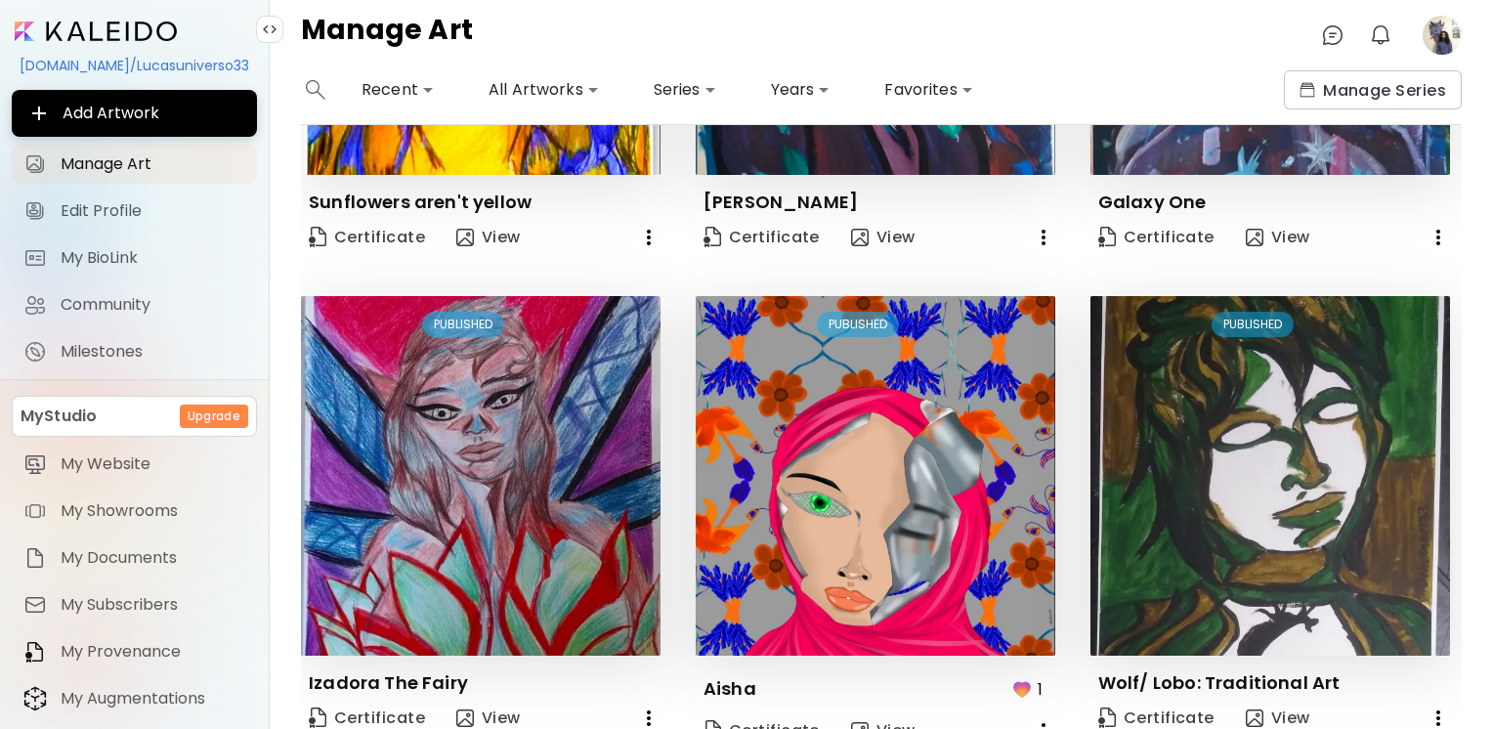
scroll to position [1423, 0]
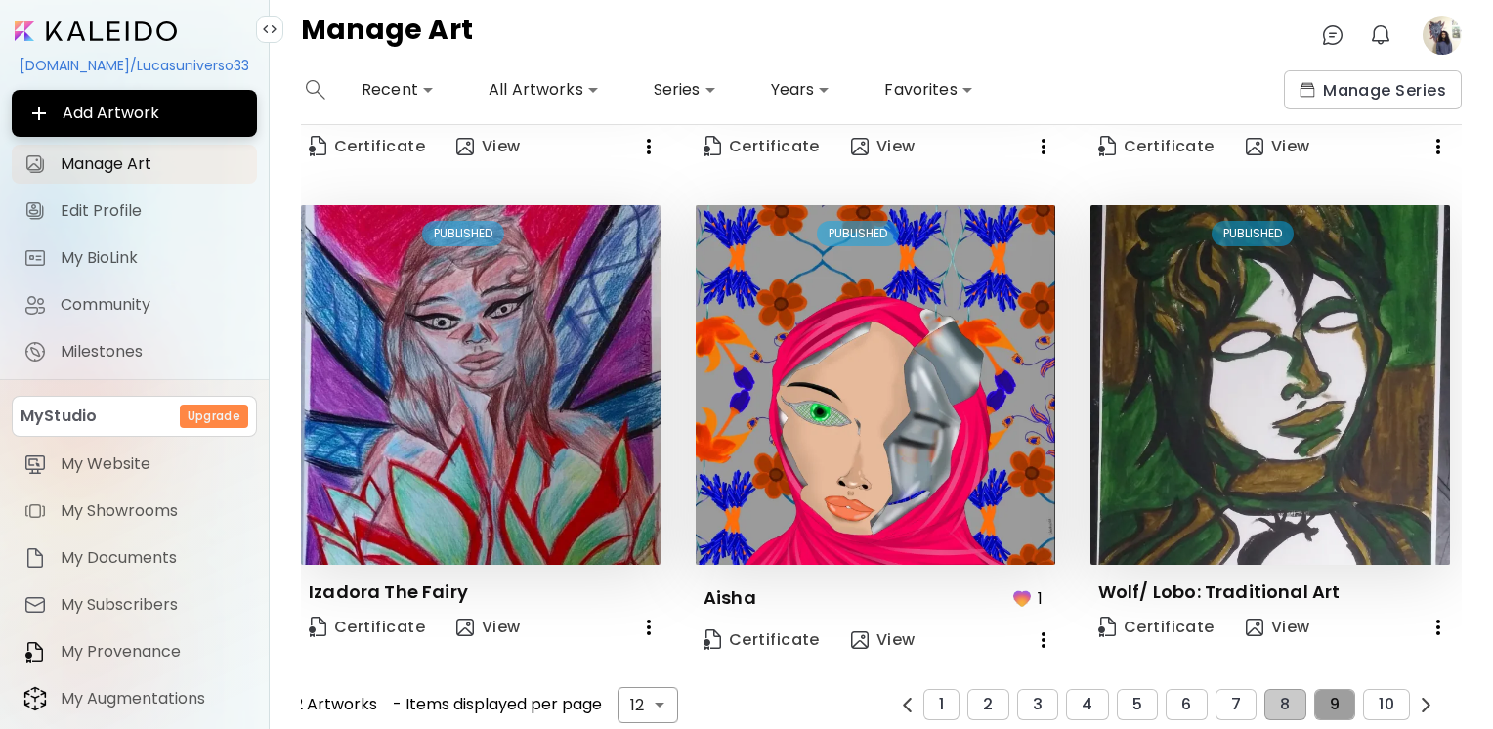
click at [1333, 689] on button "9" at bounding box center [1334, 704] width 41 height 31
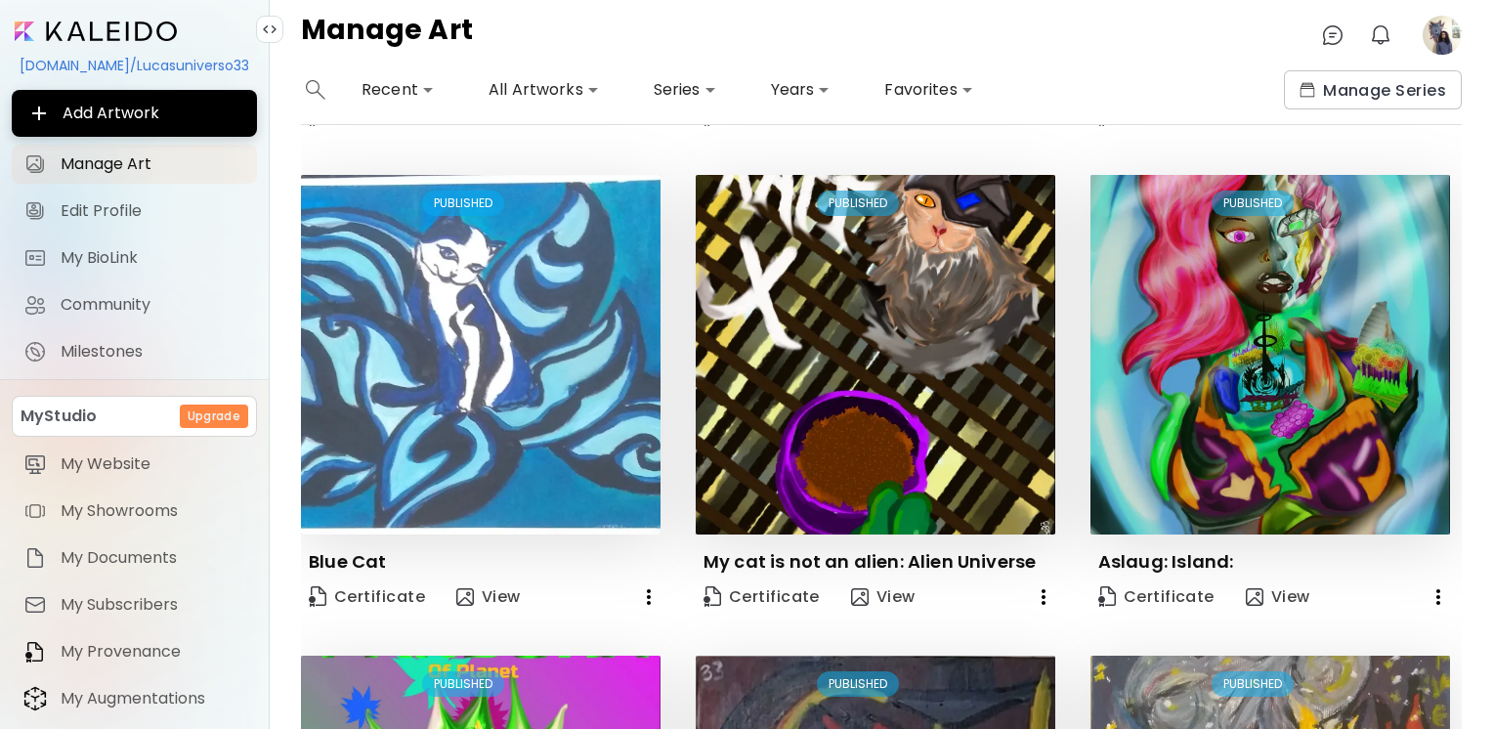
scroll to position [1388, 0]
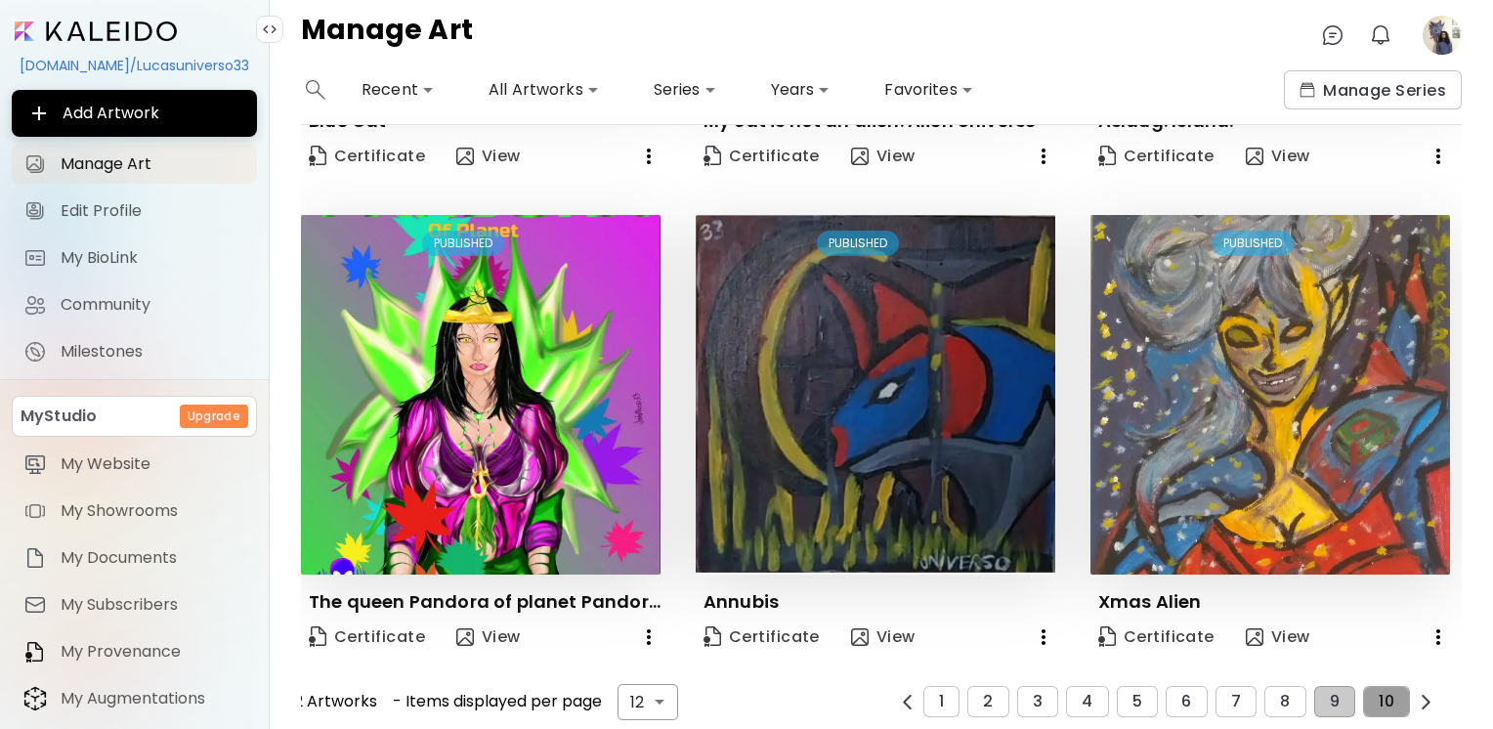
click at [1379, 693] on span "10" at bounding box center [1387, 702] width 16 height 18
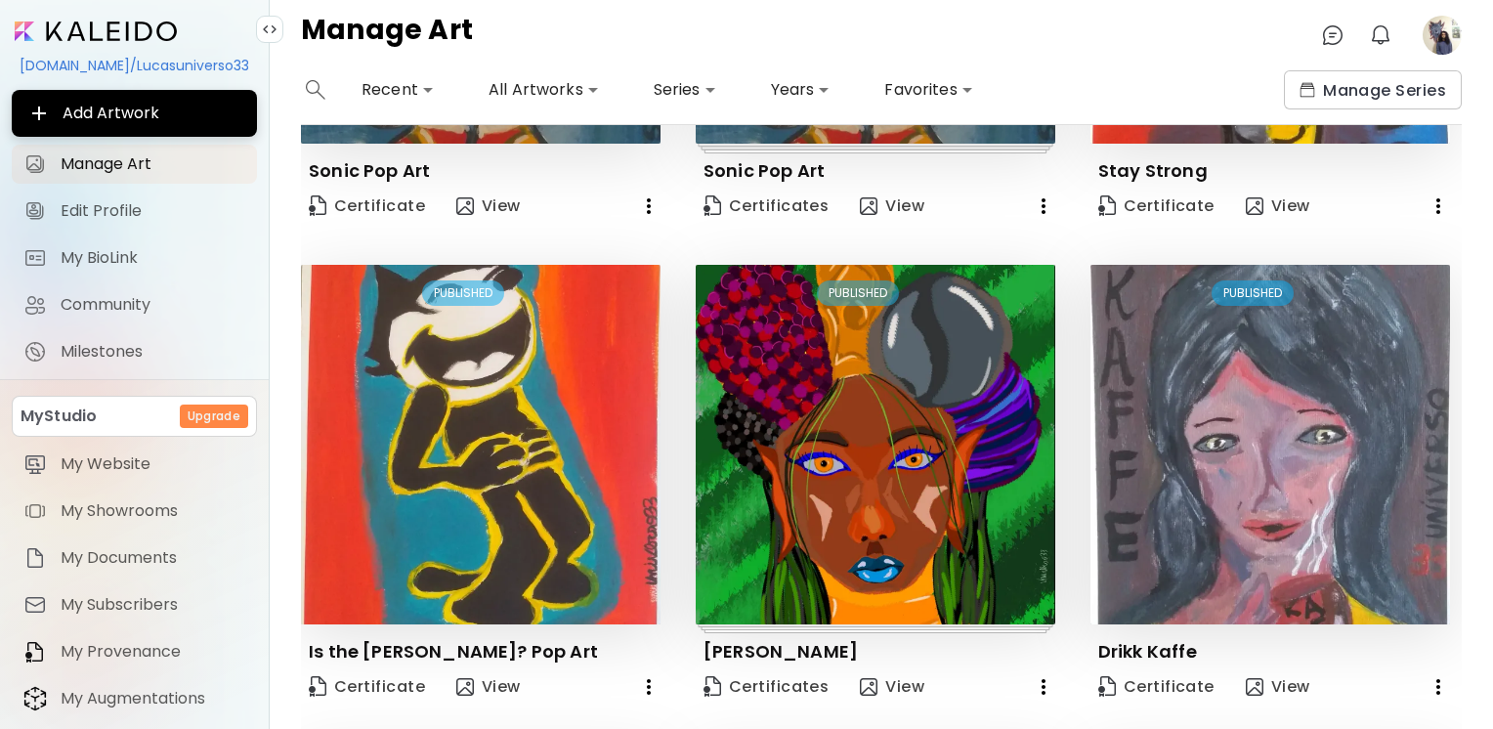
scroll to position [0, 0]
